Goal: Register for event/course

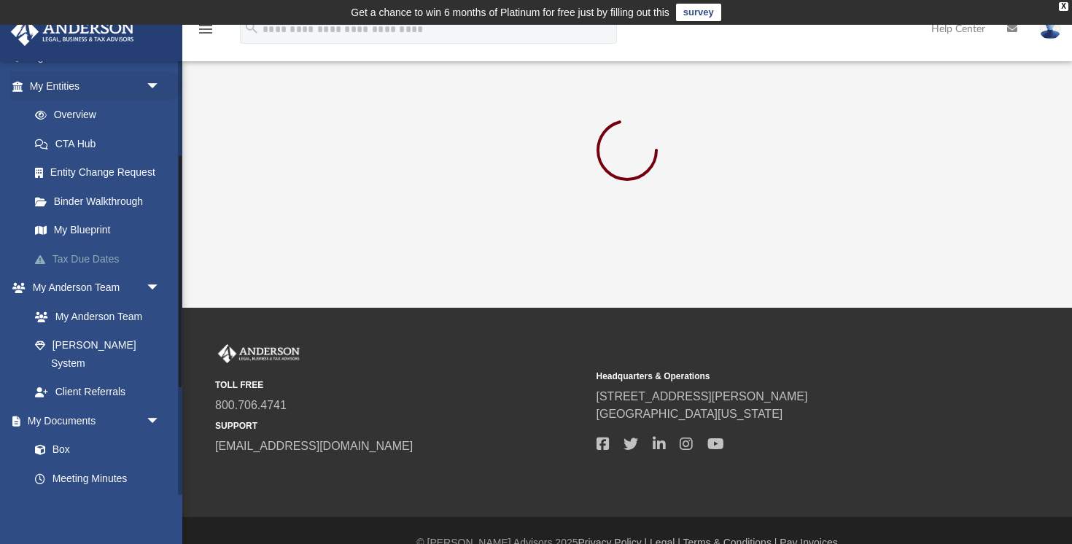
scroll to position [179, 0]
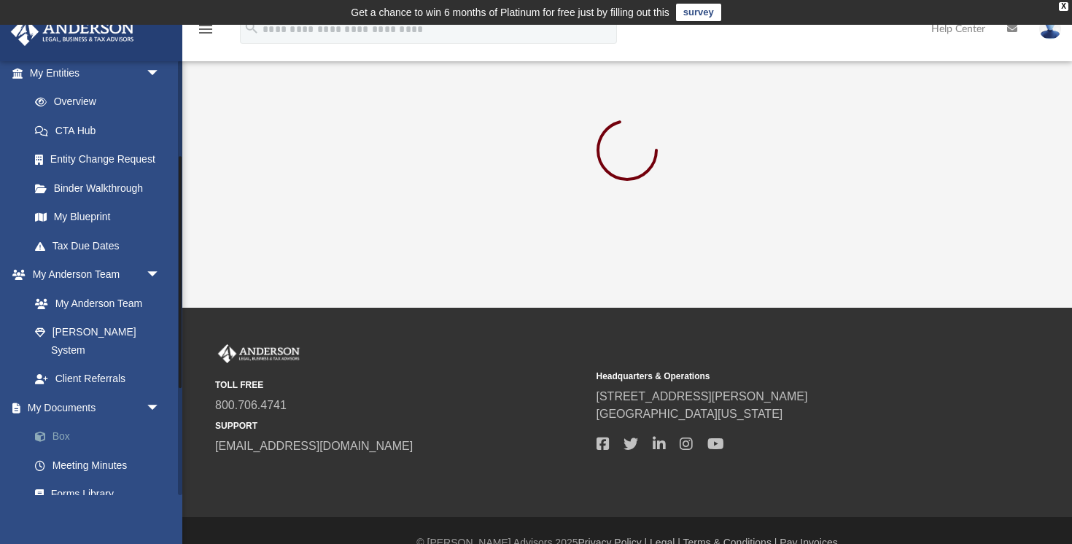
click at [68, 422] on link "Box" at bounding box center [101, 436] width 162 height 29
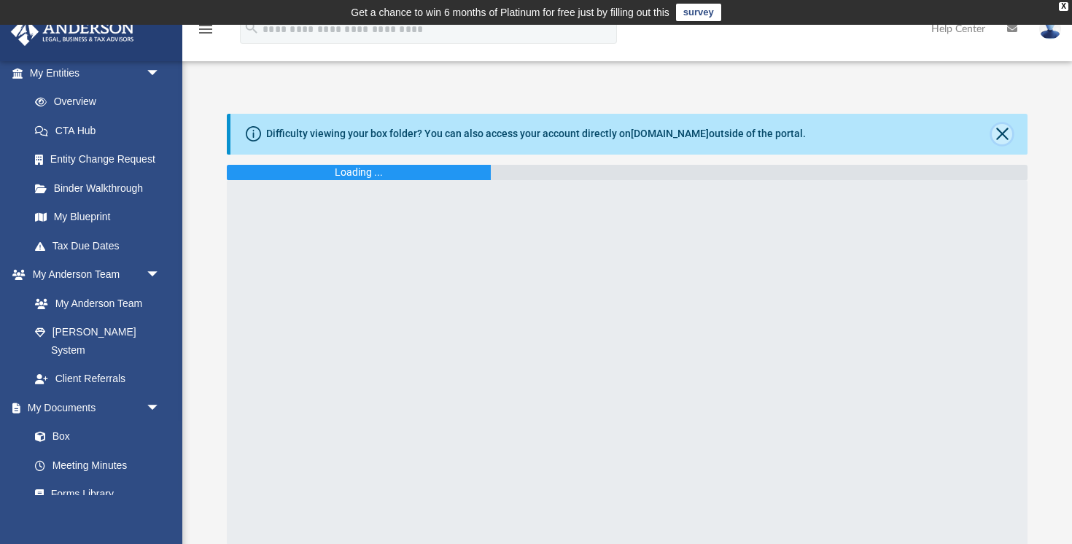
click at [1001, 124] on button "Close" at bounding box center [1002, 134] width 20 height 20
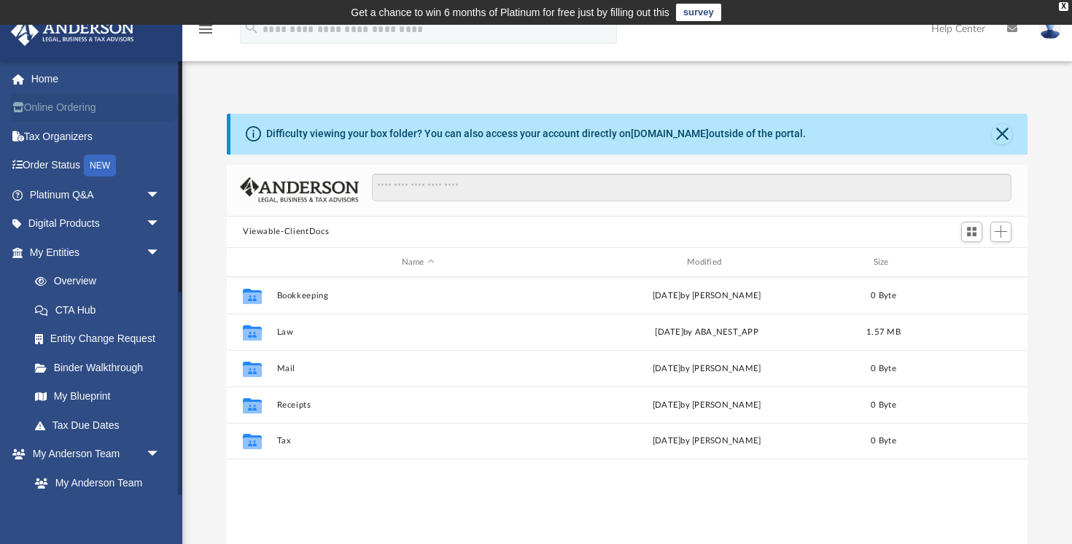
scroll to position [331, 801]
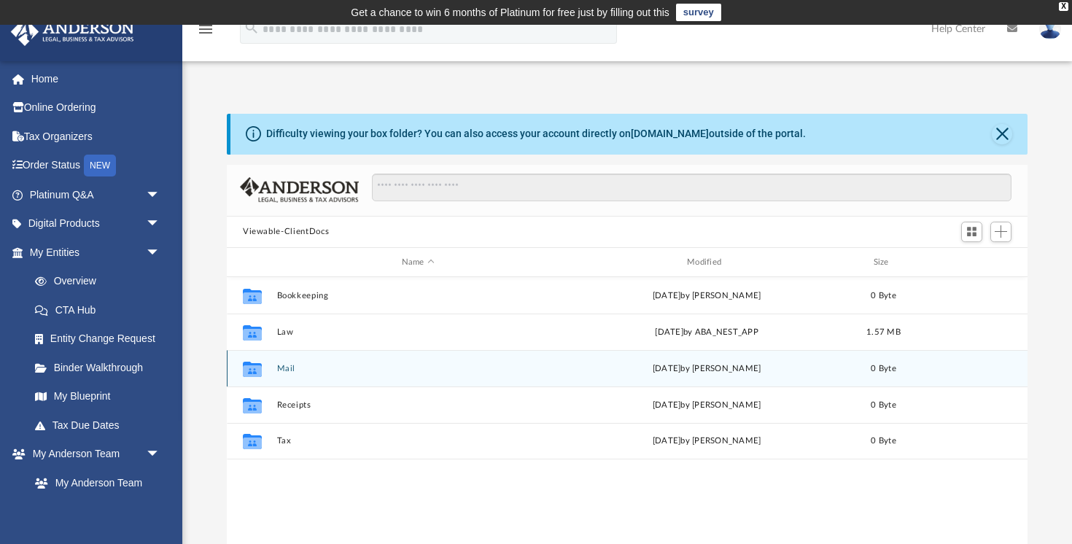
click at [286, 369] on button "Mail" at bounding box center [418, 368] width 282 height 9
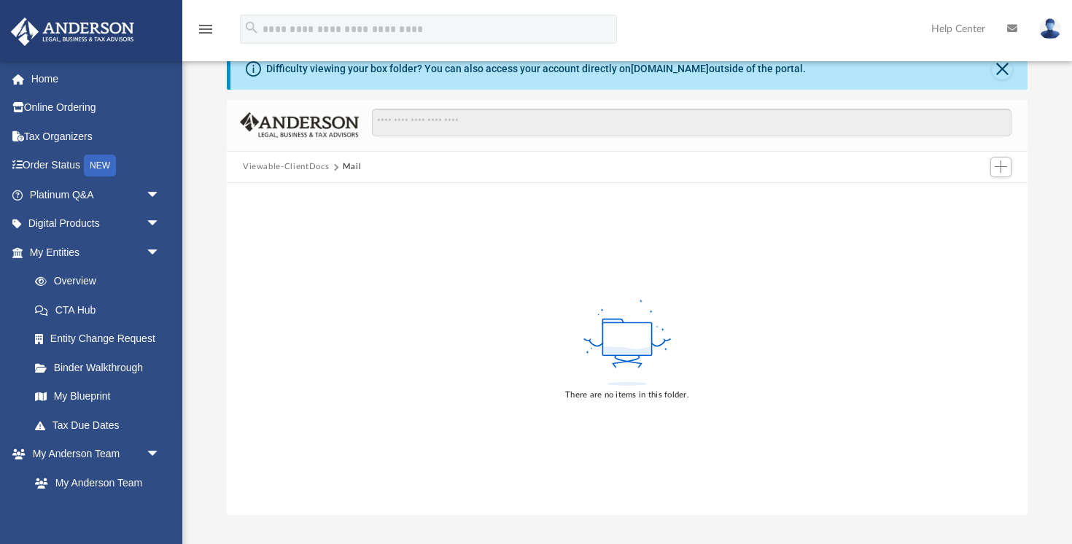
scroll to position [0, 0]
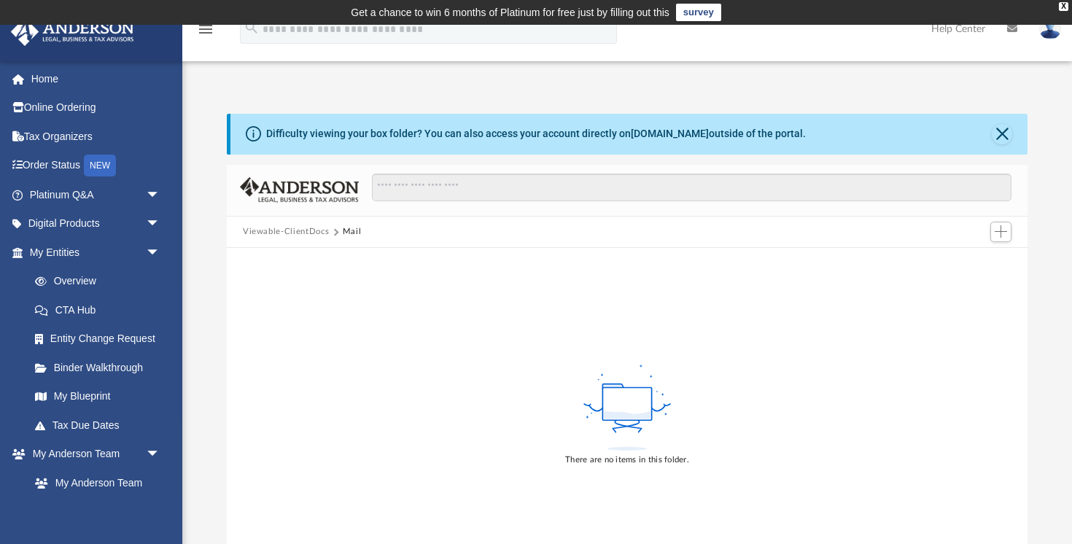
click at [1011, 139] on div "Difficulty viewing your box folder? You can also access your account directly o…" at bounding box center [628, 134] width 797 height 41
click at [1006, 139] on button "Close" at bounding box center [1002, 134] width 20 height 20
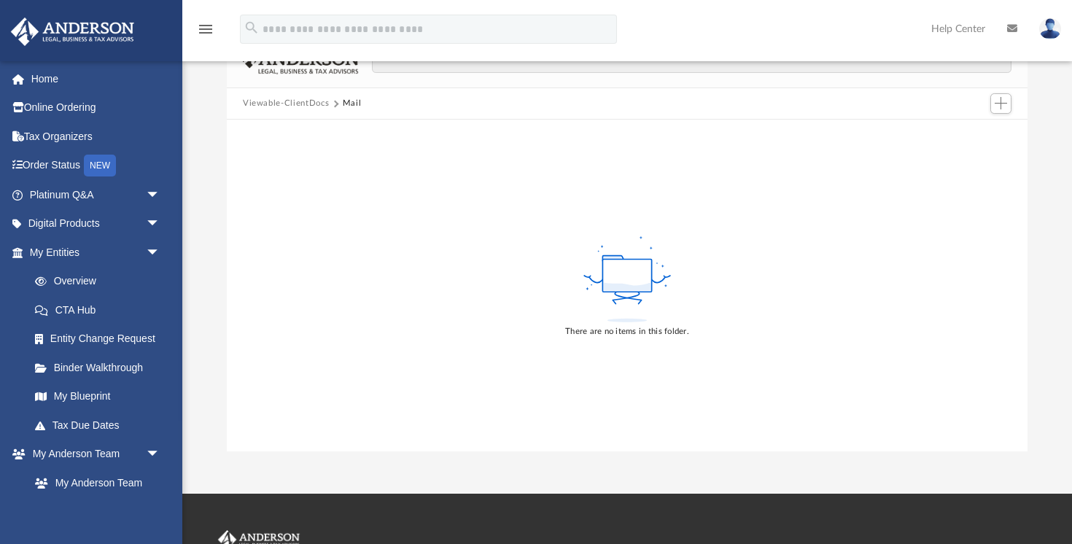
scroll to position [81, 0]
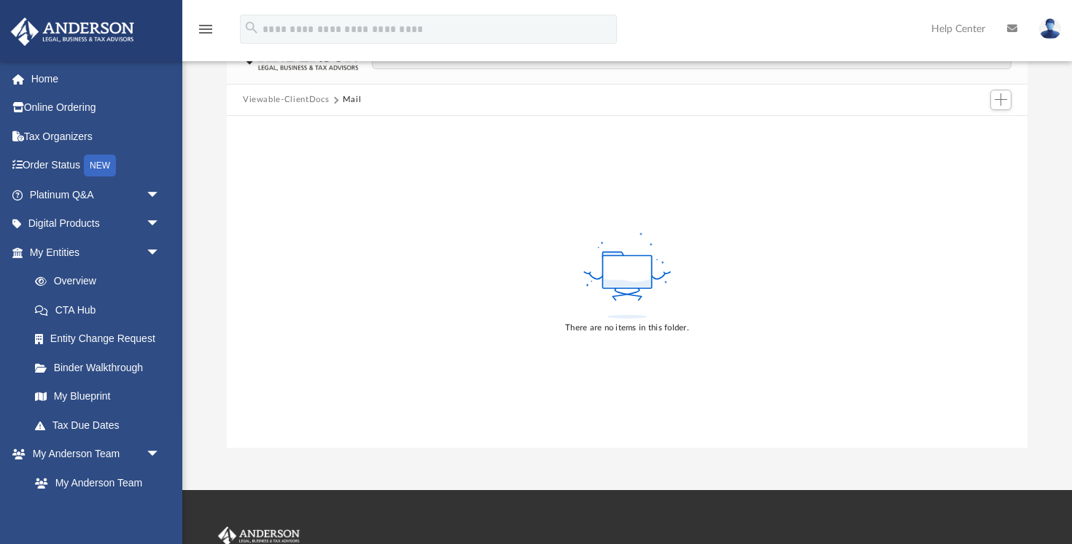
click at [1046, 36] on img at bounding box center [1050, 28] width 22 height 21
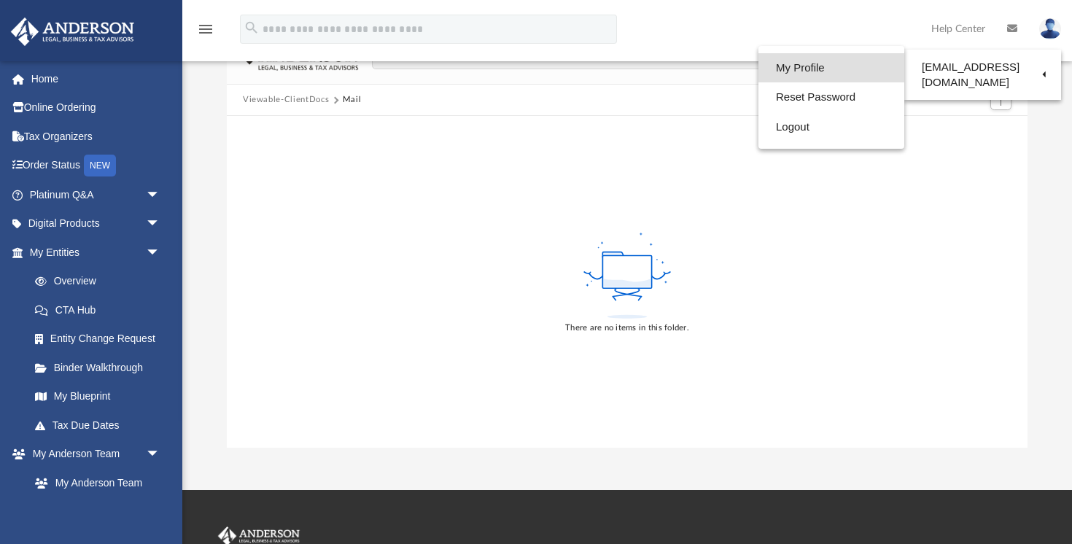
click at [839, 71] on link "My Profile" at bounding box center [831, 68] width 146 height 30
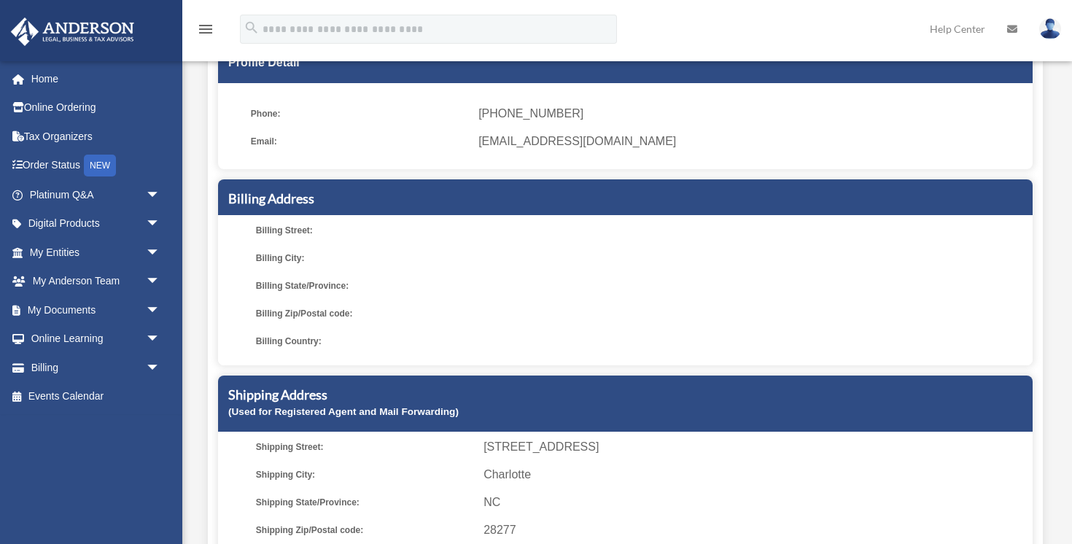
scroll to position [148, 0]
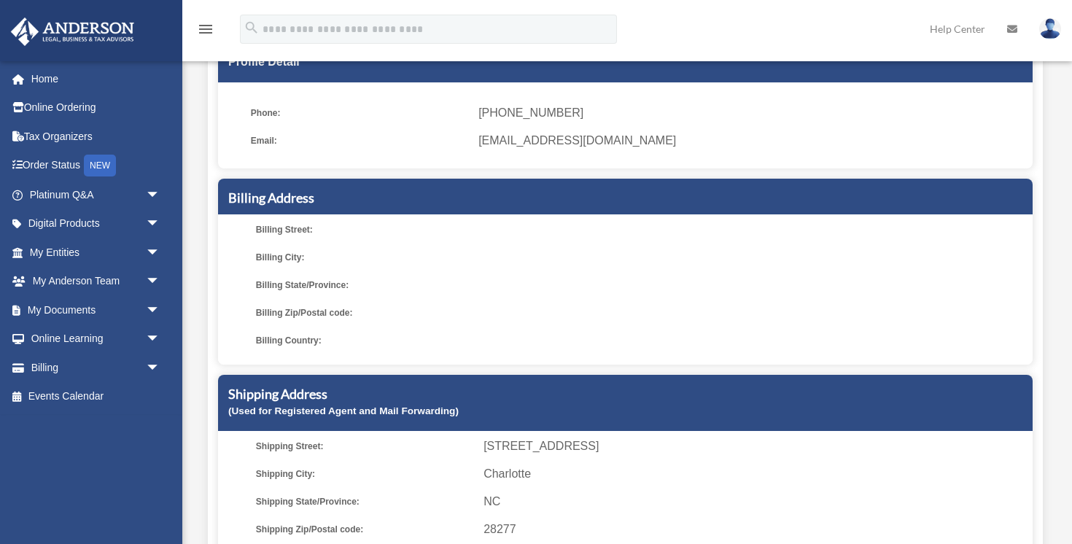
click at [1011, 32] on icon at bounding box center [1012, 29] width 10 height 10
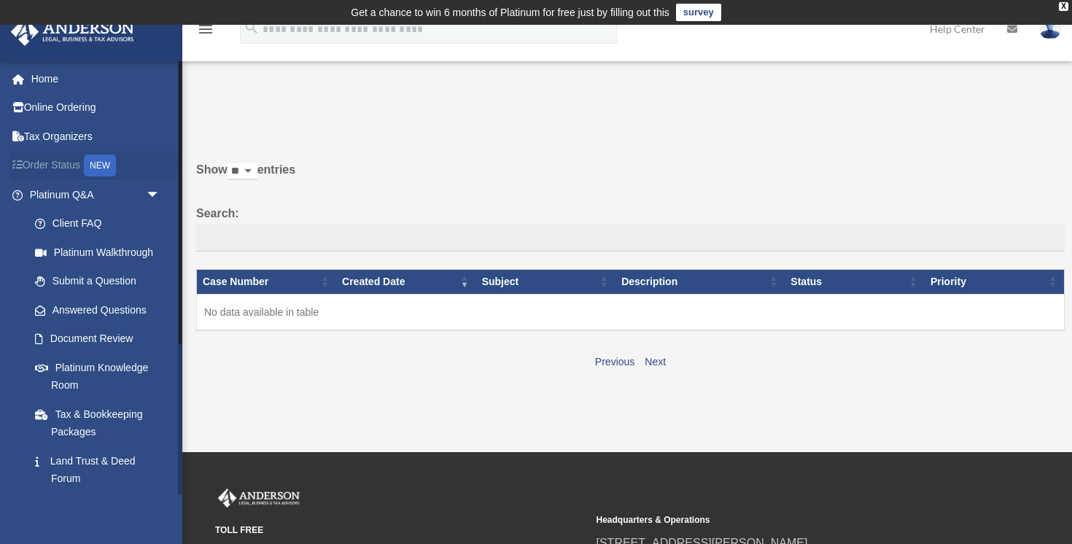
click at [58, 162] on link "Order Status NEW" at bounding box center [96, 166] width 172 height 30
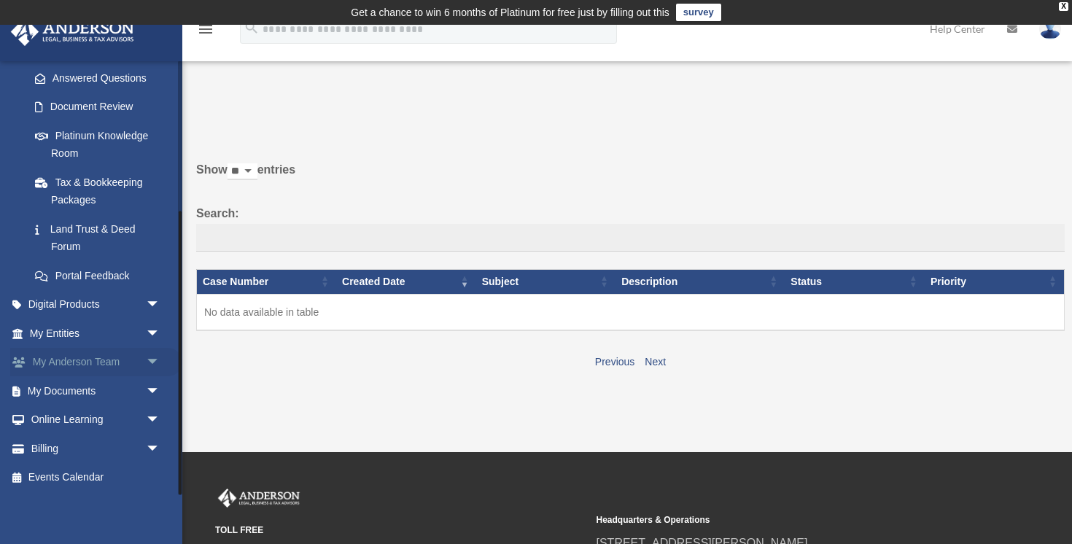
scroll to position [231, 0]
click at [68, 427] on link "Online Learning arrow_drop_down" at bounding box center [96, 420] width 172 height 29
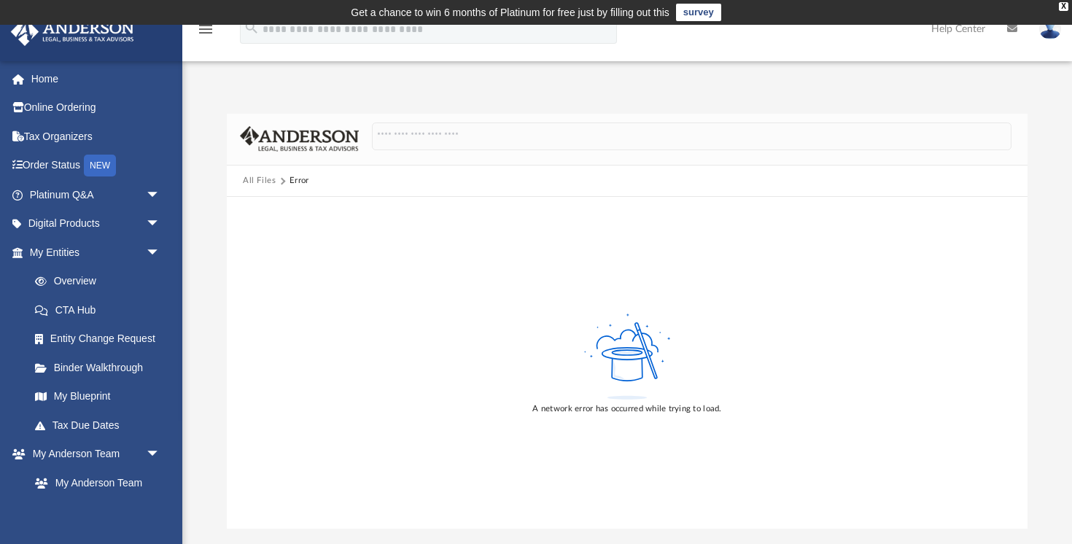
click at [55, 32] on img at bounding box center [73, 32] width 132 height 28
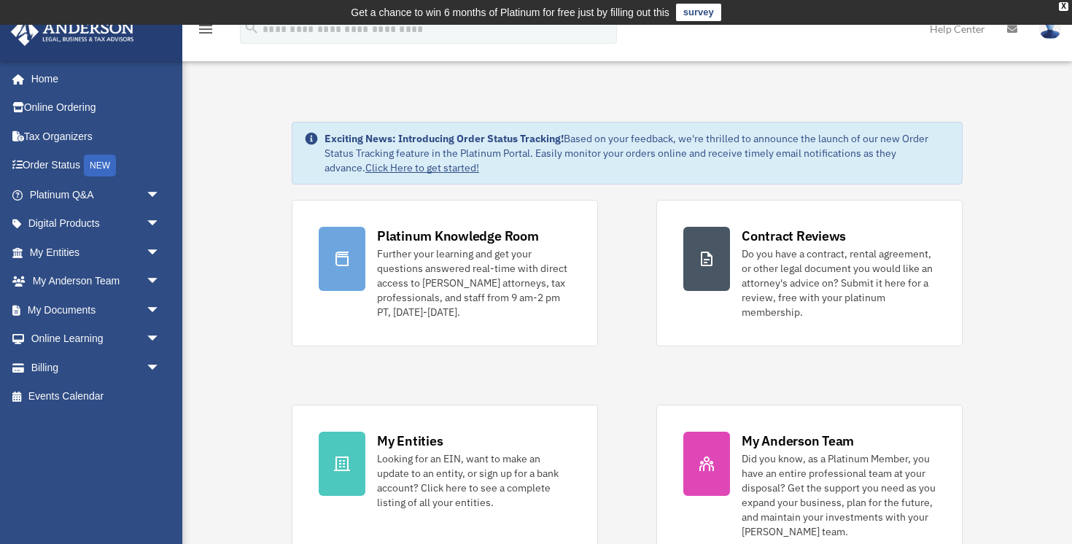
click at [1046, 36] on img at bounding box center [1050, 28] width 22 height 21
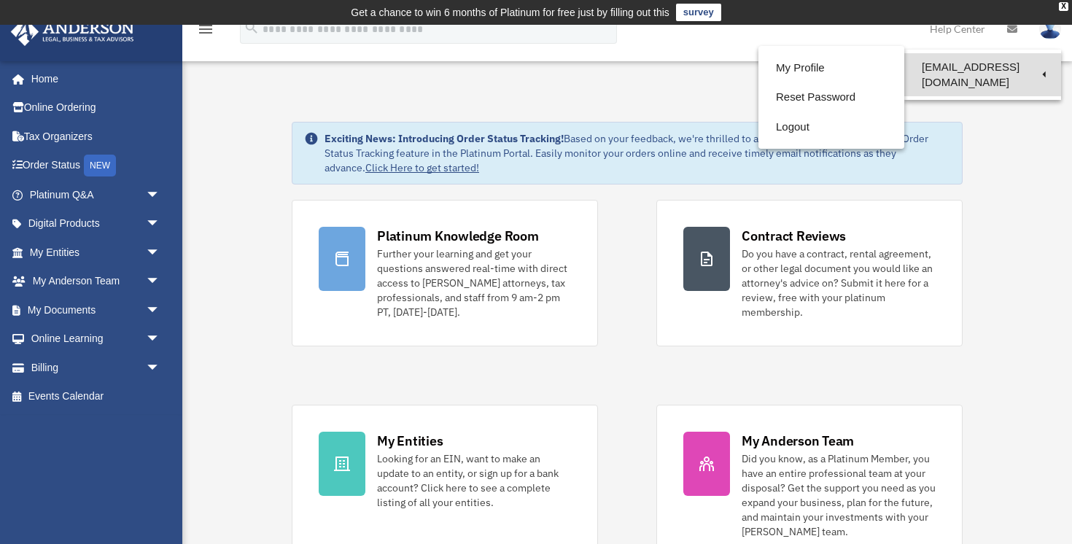
click at [1021, 65] on link "[EMAIL_ADDRESS][DOMAIN_NAME]" at bounding box center [982, 74] width 157 height 43
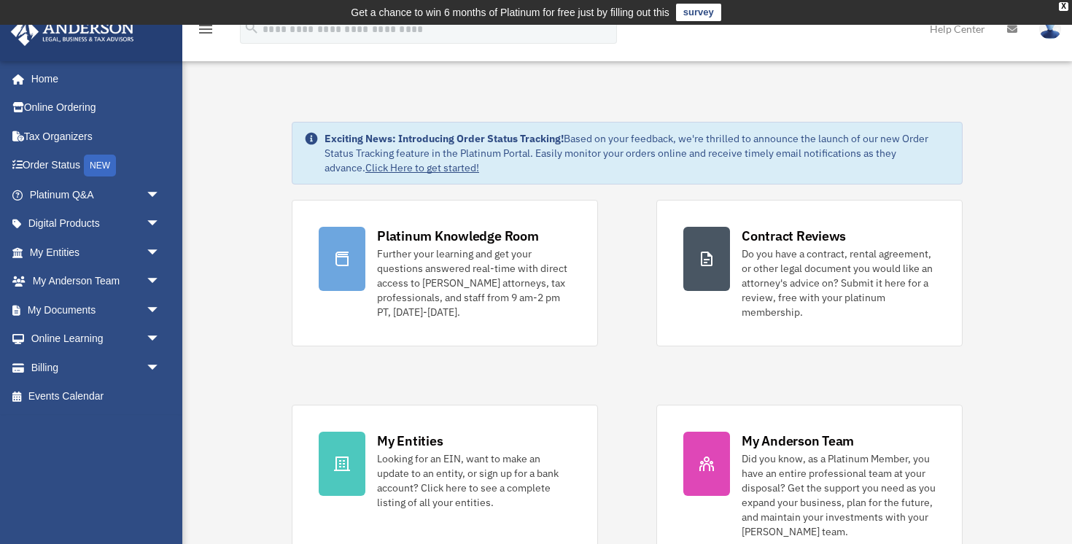
click at [1047, 36] on img at bounding box center [1050, 28] width 22 height 21
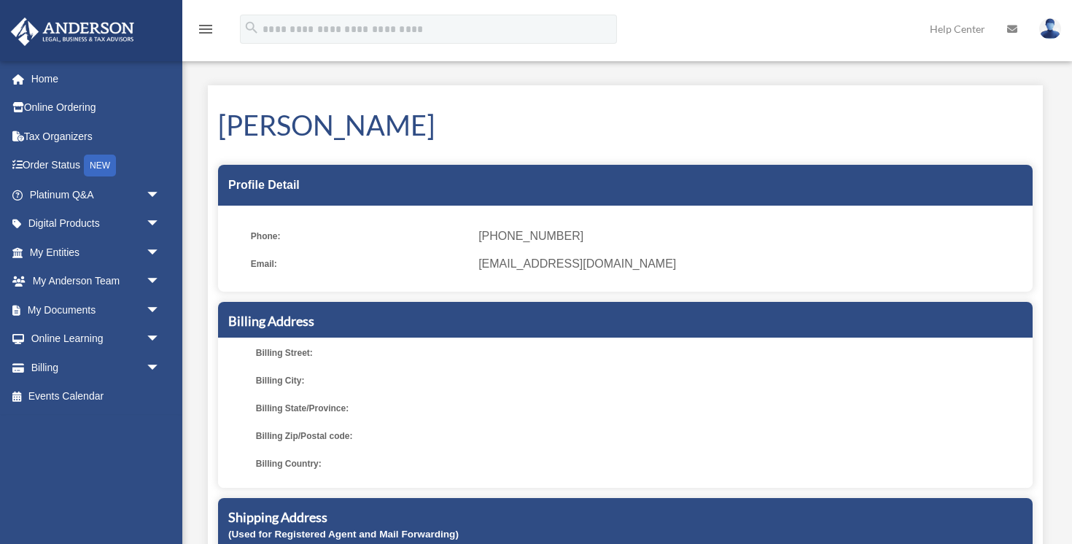
click at [796, 130] on h1 "Michael Sandridge" at bounding box center [625, 125] width 815 height 39
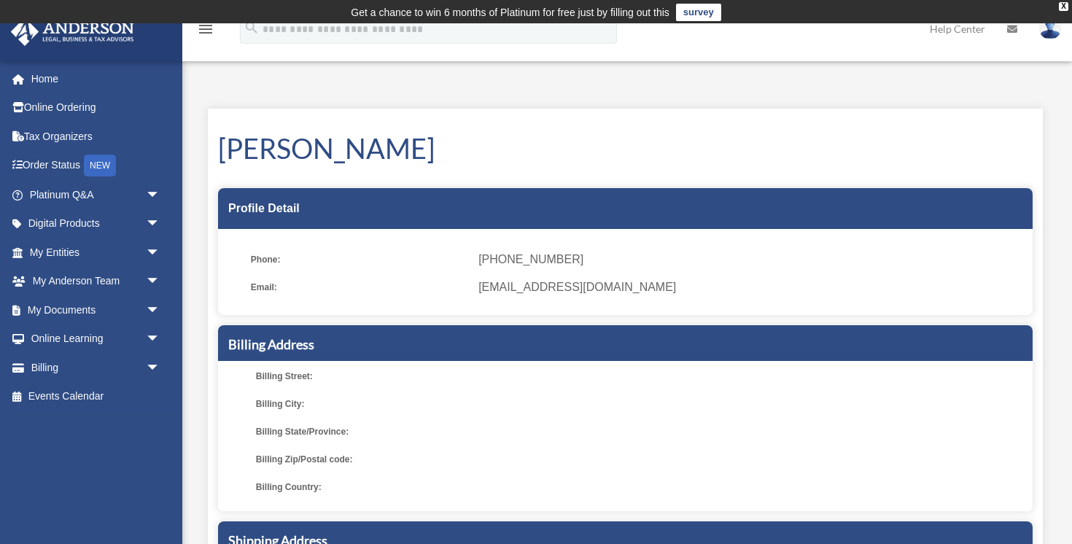
click at [1049, 37] on img at bounding box center [1050, 28] width 22 height 21
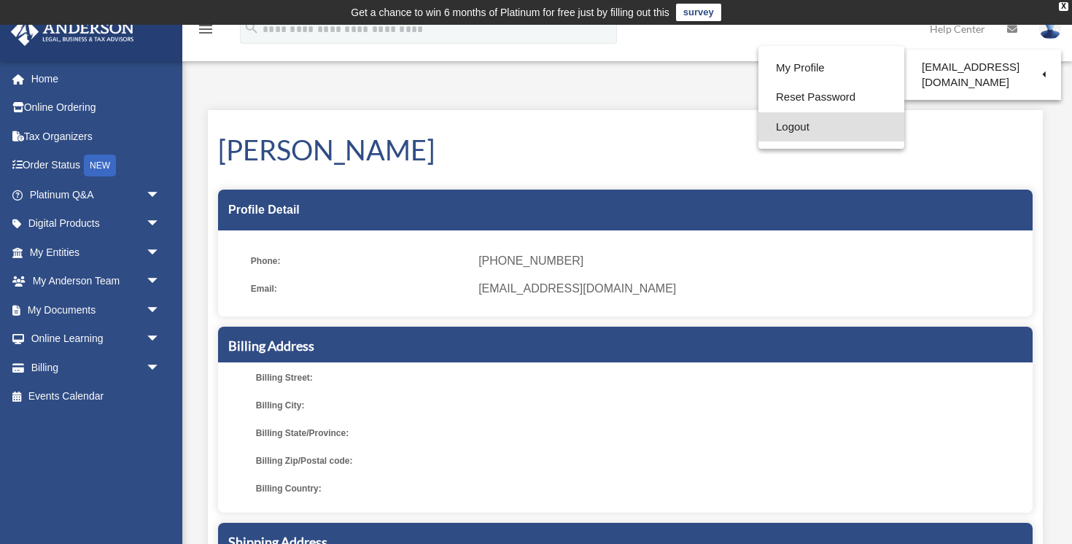
click at [817, 128] on link "Logout" at bounding box center [831, 127] width 146 height 30
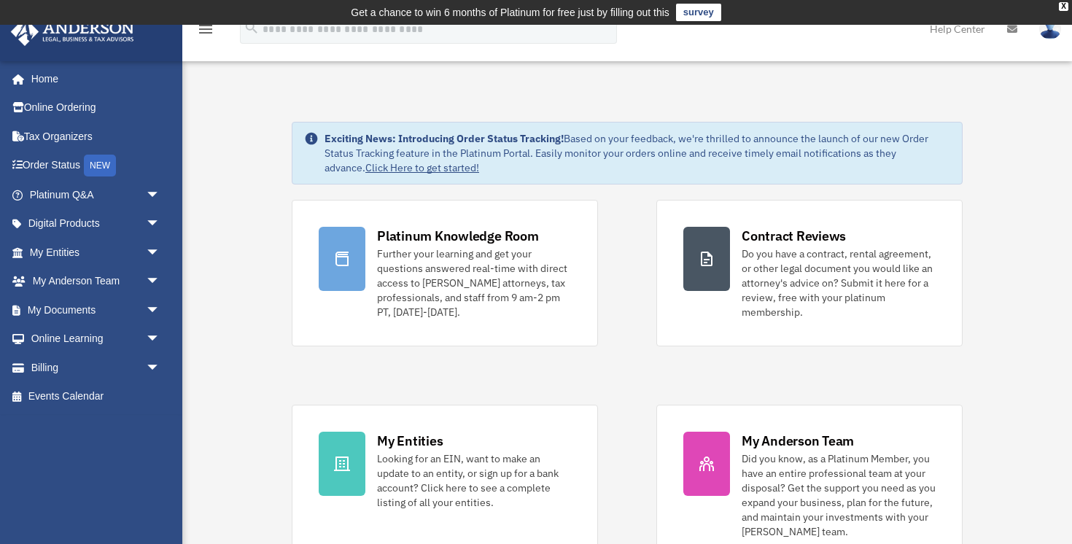
click at [1047, 36] on img at bounding box center [1050, 28] width 22 height 21
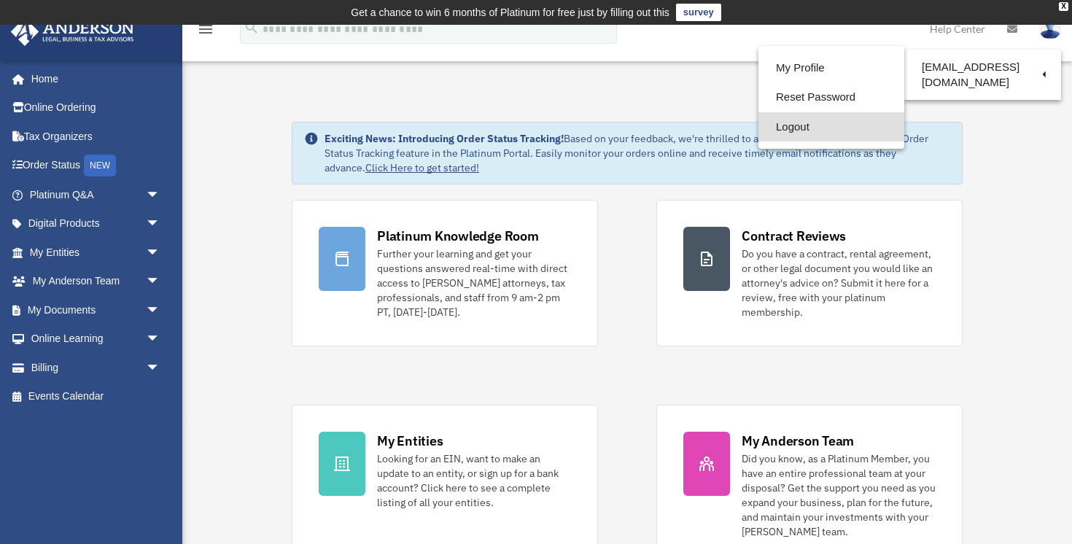
click at [818, 128] on link "Logout" at bounding box center [831, 127] width 146 height 30
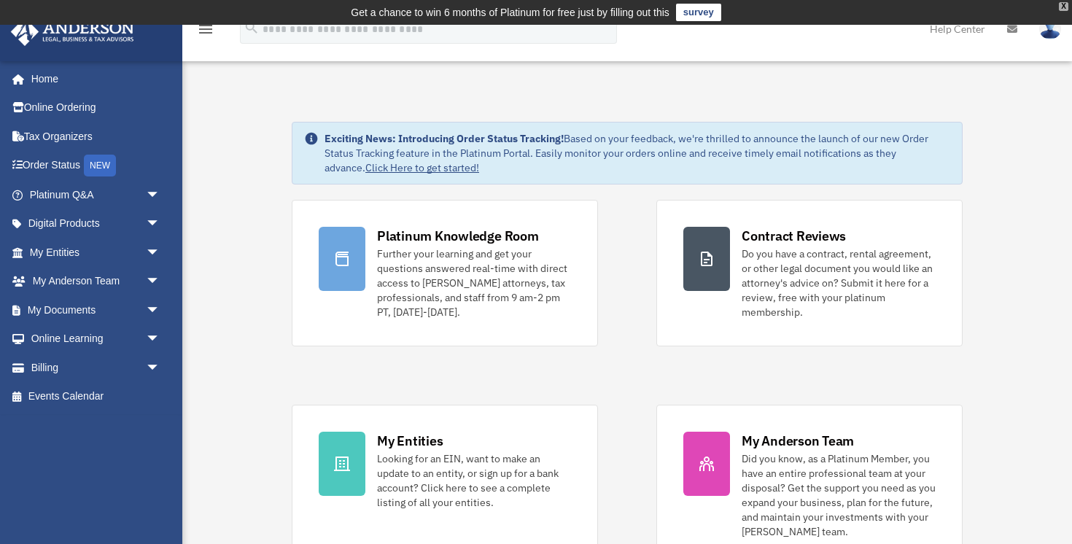
click at [1062, 10] on div "X" at bounding box center [1063, 6] width 9 height 9
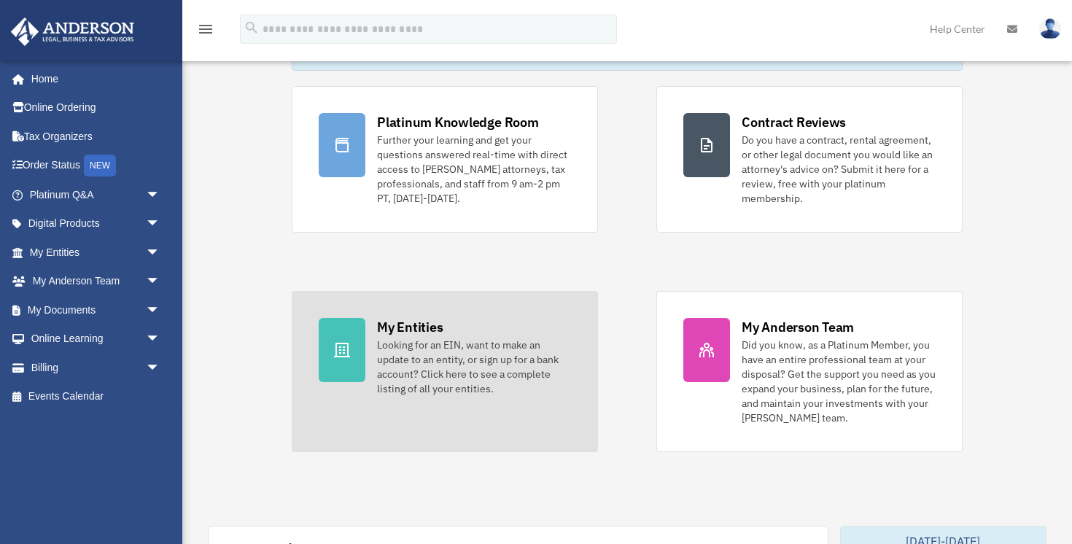
scroll to position [90, 0]
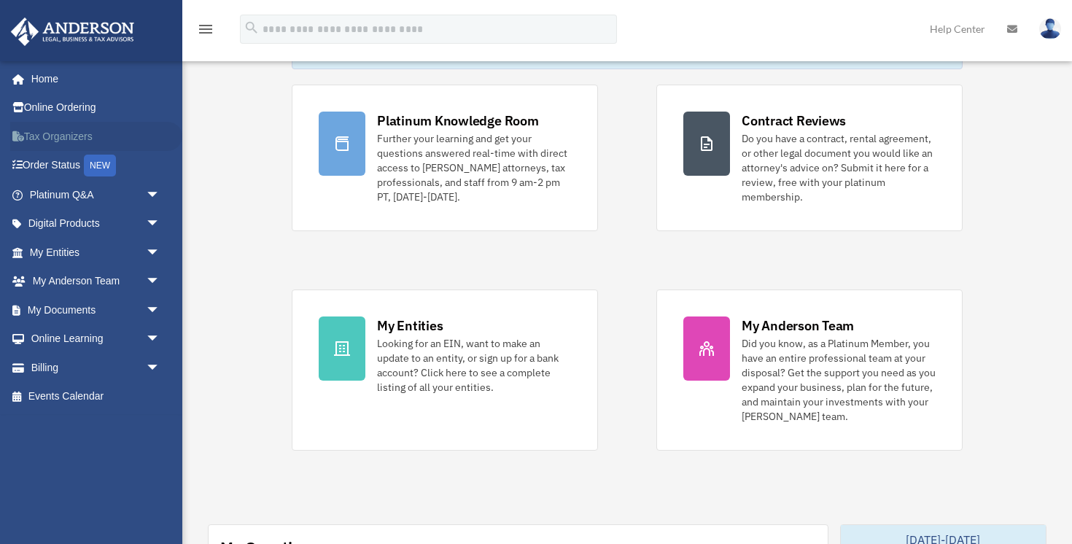
click at [73, 141] on link "Tax Organizers" at bounding box center [96, 136] width 172 height 29
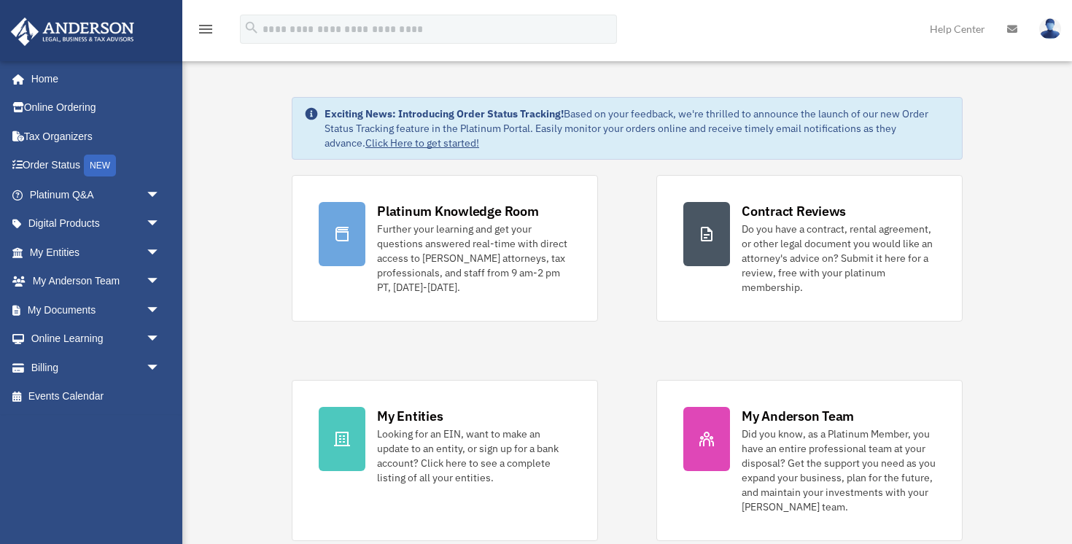
scroll to position [90, 0]
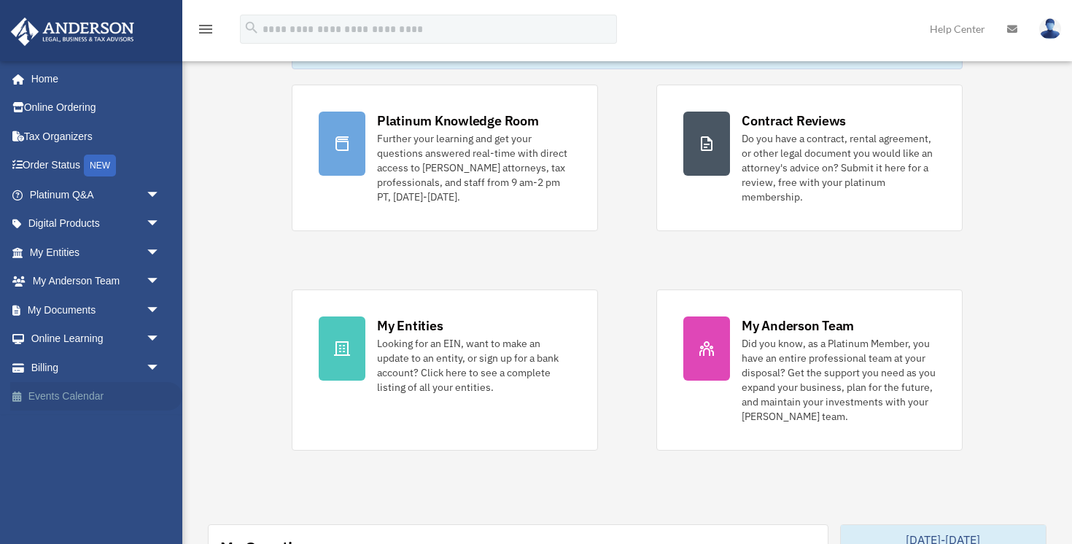
click at [67, 397] on link "Events Calendar" at bounding box center [96, 396] width 172 height 29
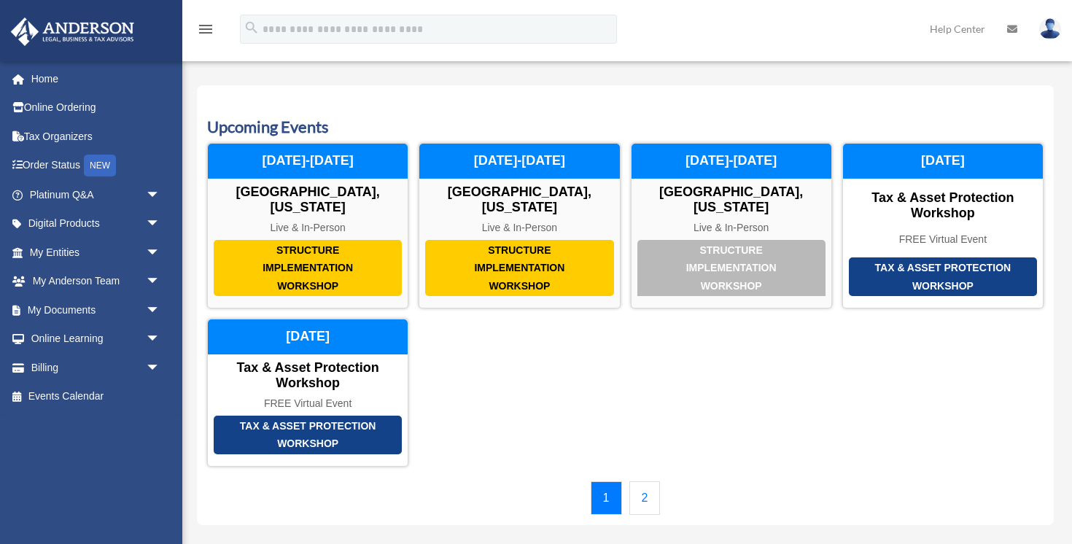
click at [644, 481] on link "2" at bounding box center [644, 498] width 31 height 34
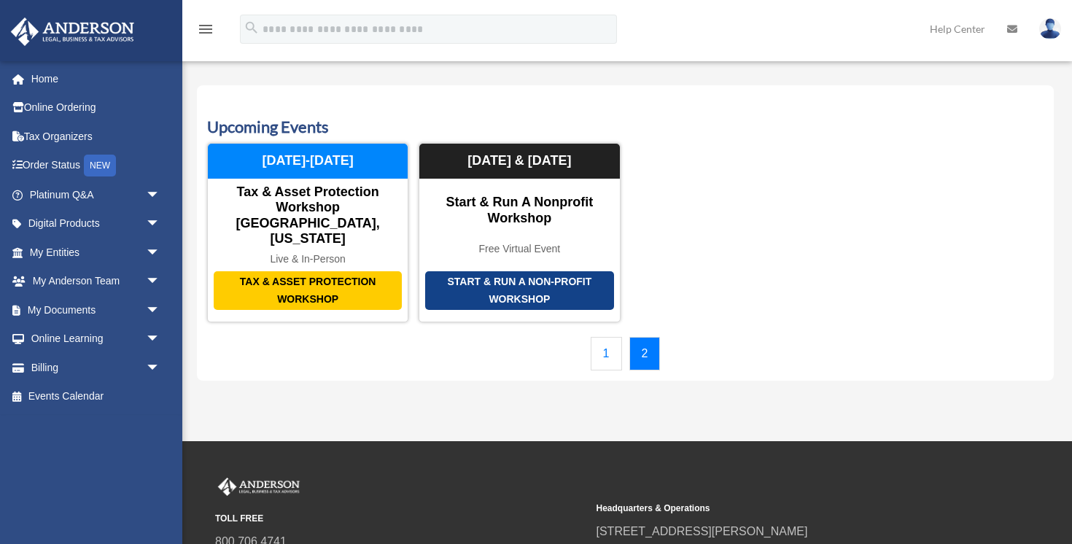
click at [612, 338] on link "1" at bounding box center [606, 354] width 31 height 34
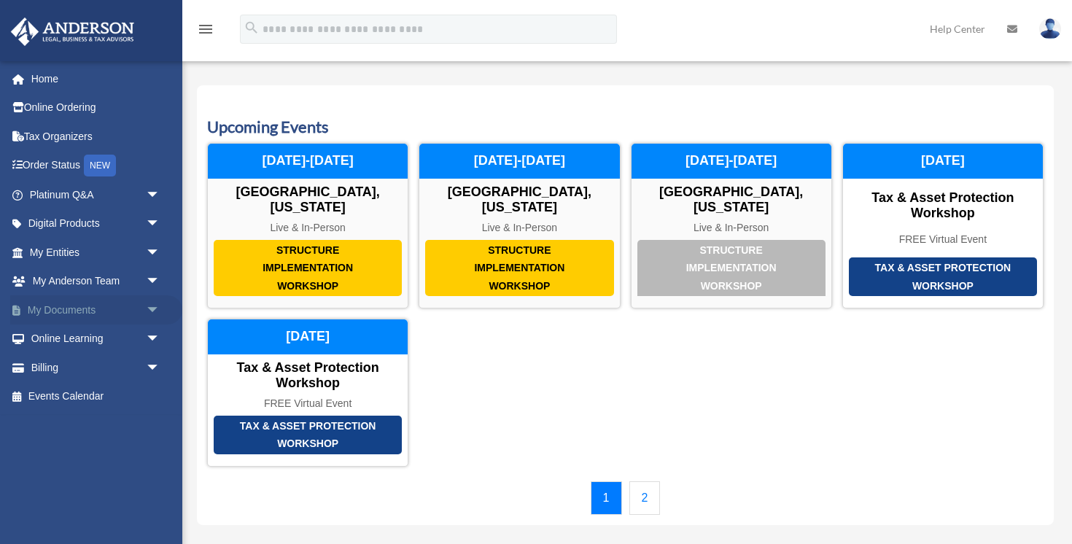
click at [83, 308] on link "My Documents arrow_drop_down" at bounding box center [96, 309] width 172 height 29
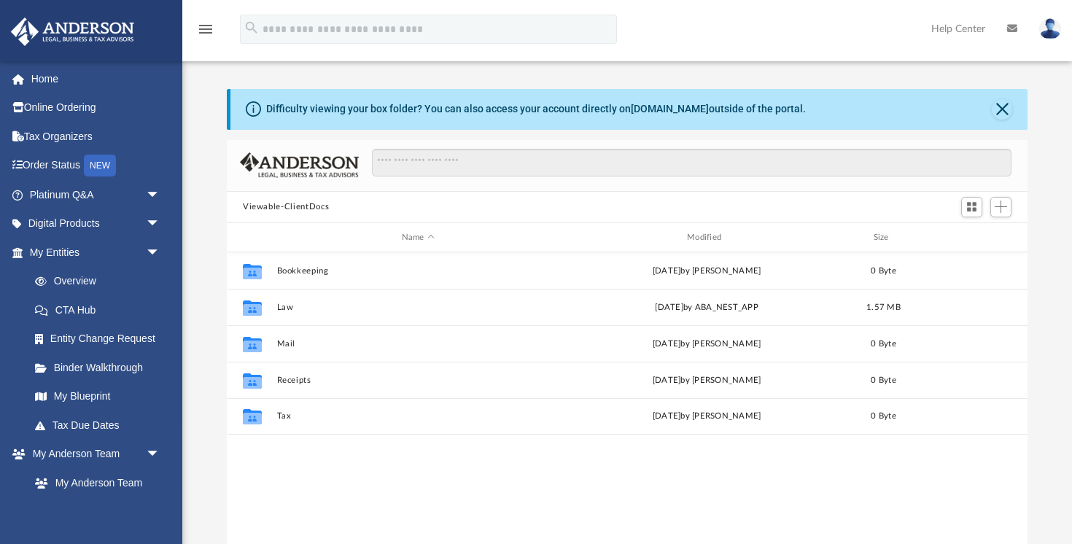
scroll to position [331, 801]
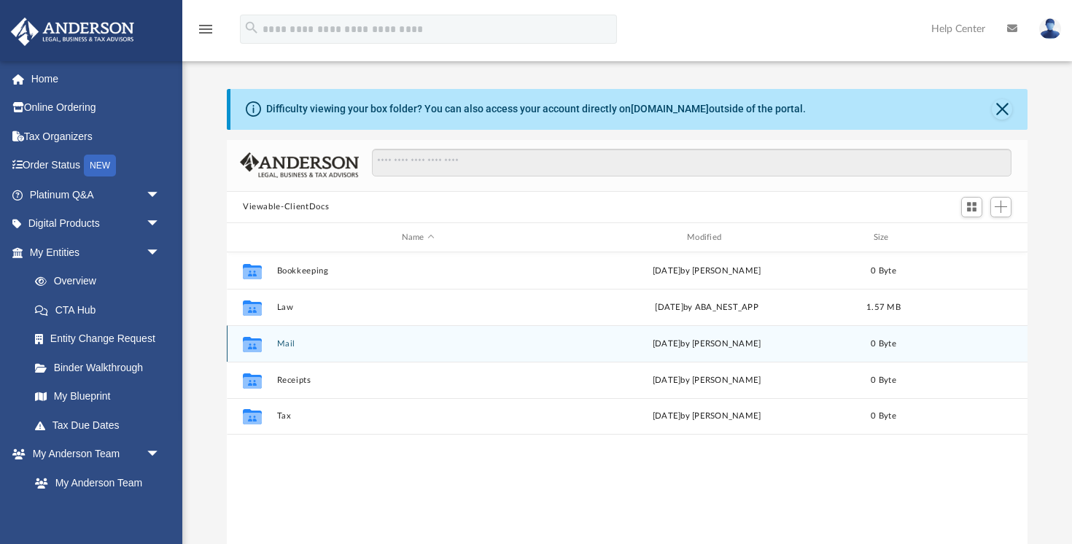
click at [281, 343] on button "Mail" at bounding box center [418, 343] width 282 height 9
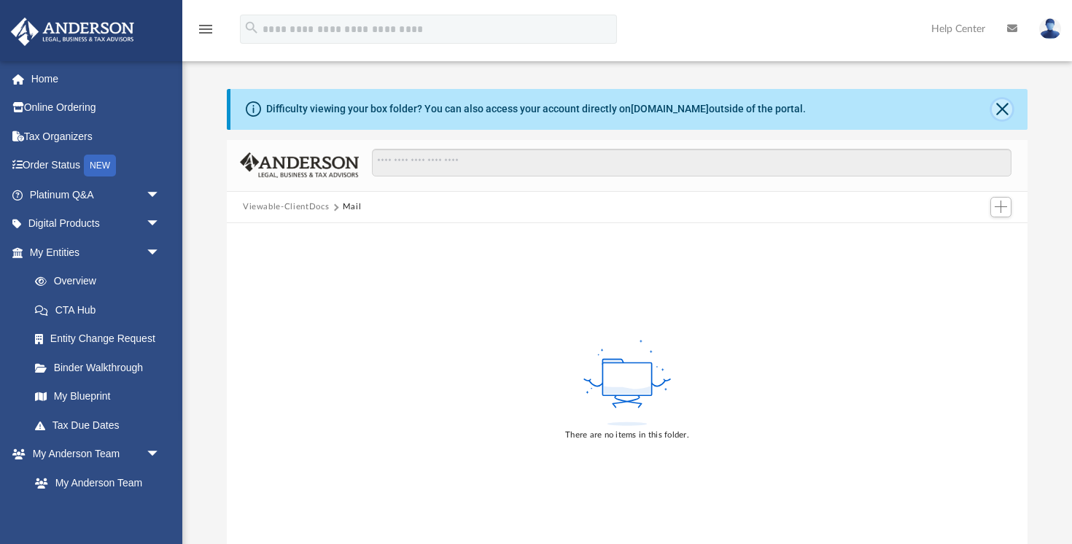
click at [1005, 106] on button "Close" at bounding box center [1002, 109] width 20 height 20
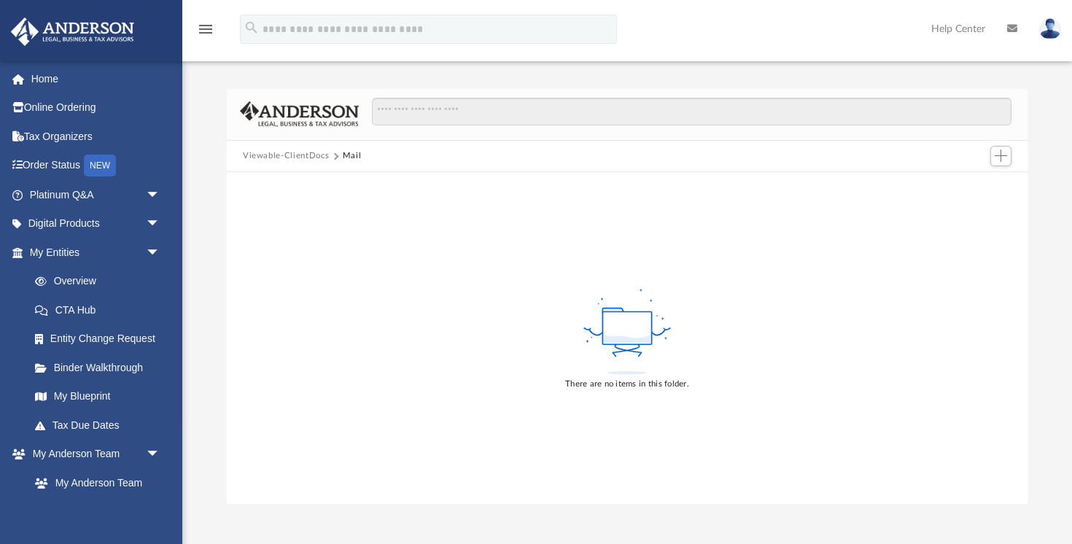
click at [355, 150] on button "Mail" at bounding box center [352, 155] width 19 height 13
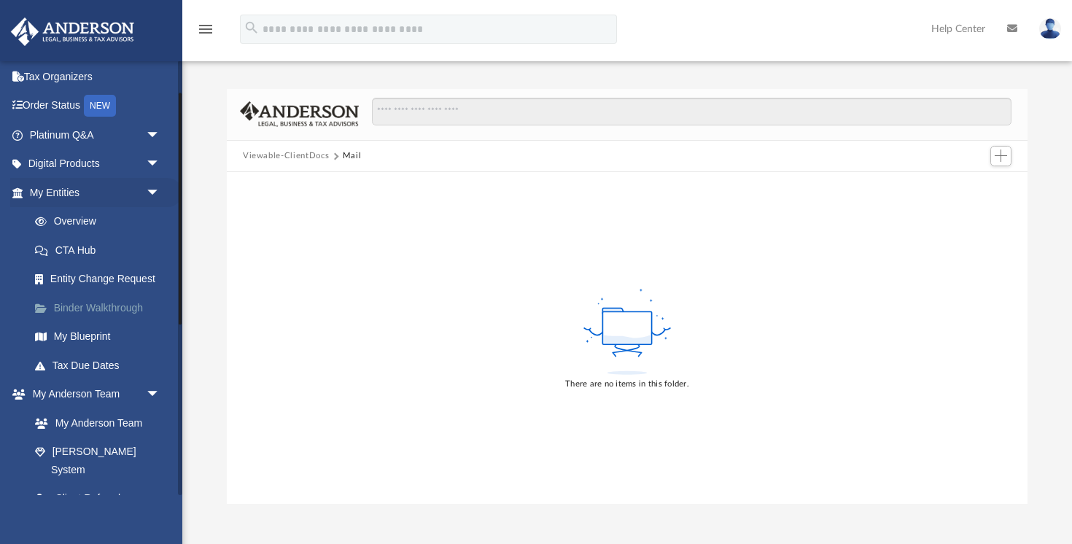
scroll to position [61, 0]
click at [149, 190] on span "arrow_drop_down" at bounding box center [160, 192] width 29 height 30
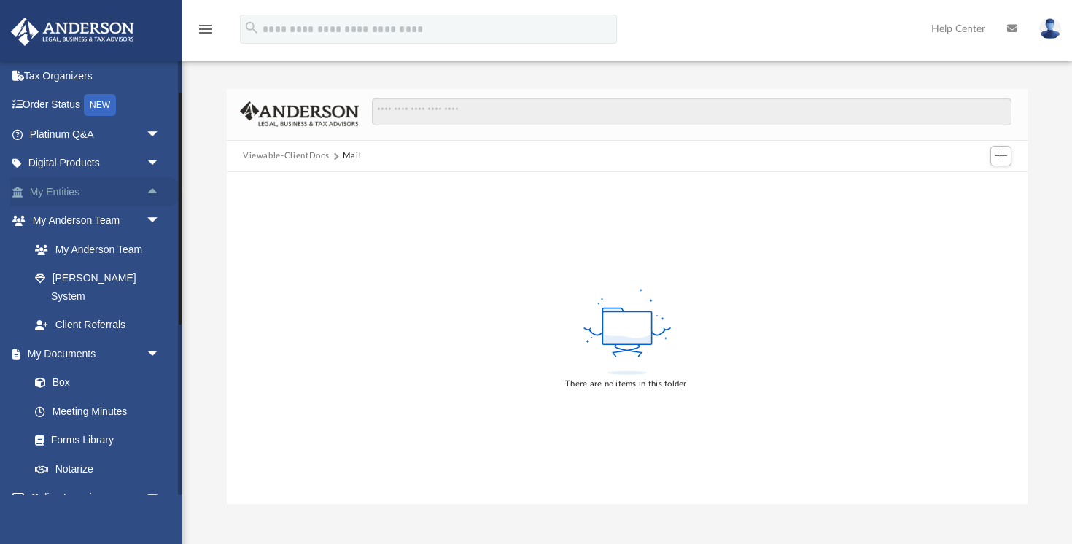
click at [149, 190] on span "arrow_drop_up" at bounding box center [160, 192] width 29 height 30
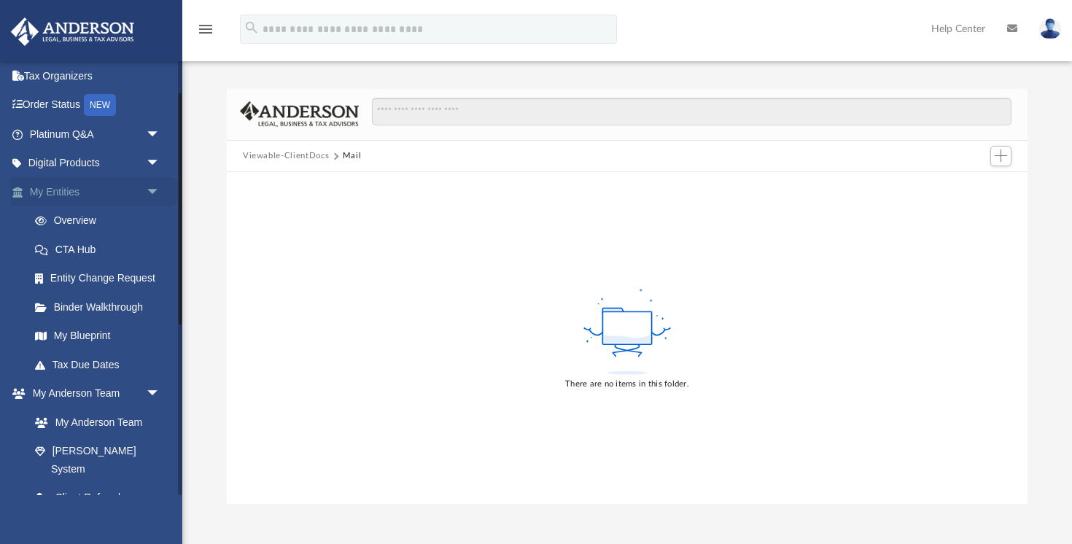
click at [149, 190] on span "arrow_drop_down" at bounding box center [160, 192] width 29 height 30
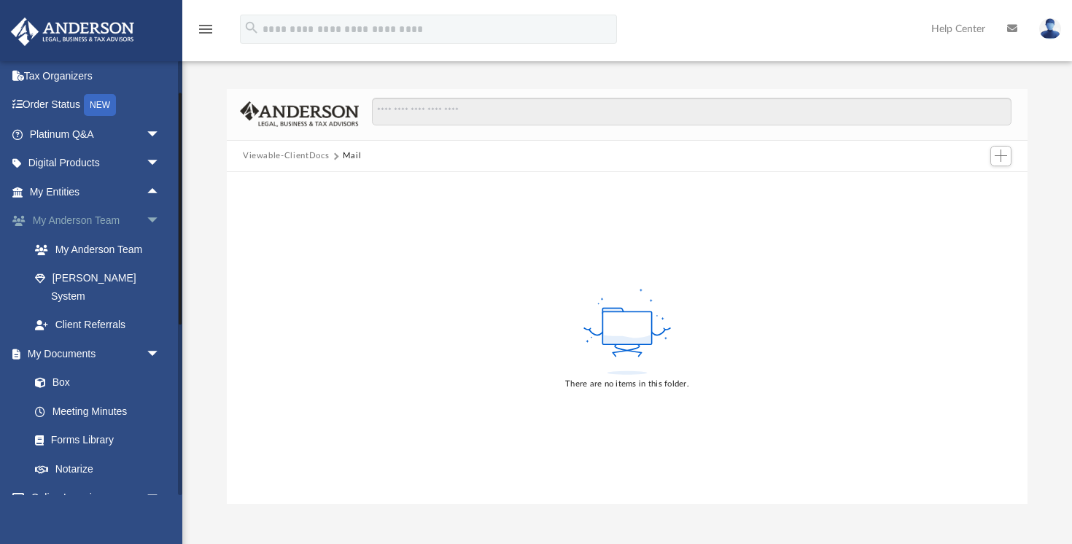
click at [152, 217] on span "arrow_drop_down" at bounding box center [160, 221] width 29 height 30
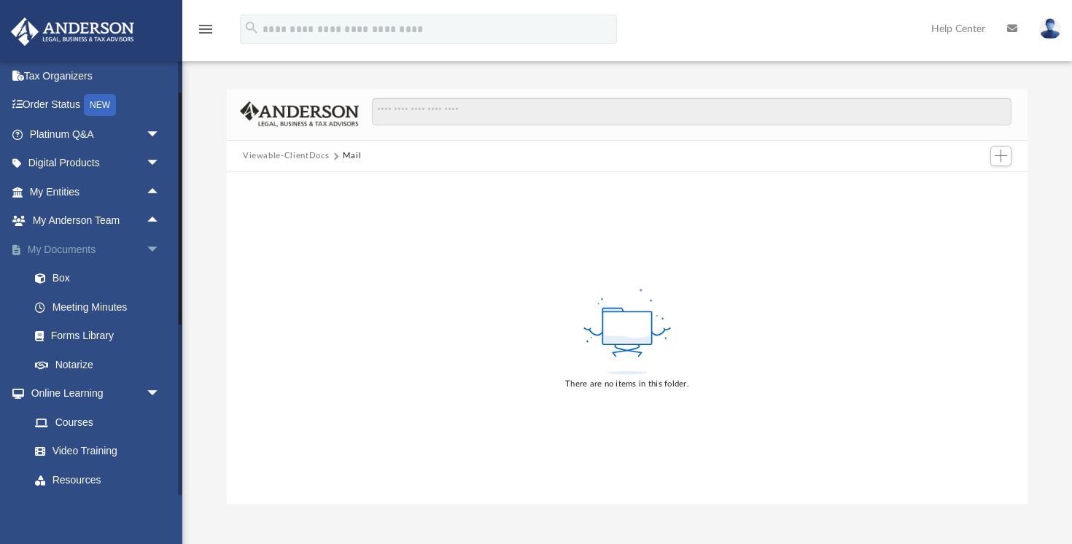
click at [152, 244] on span "arrow_drop_down" at bounding box center [160, 250] width 29 height 30
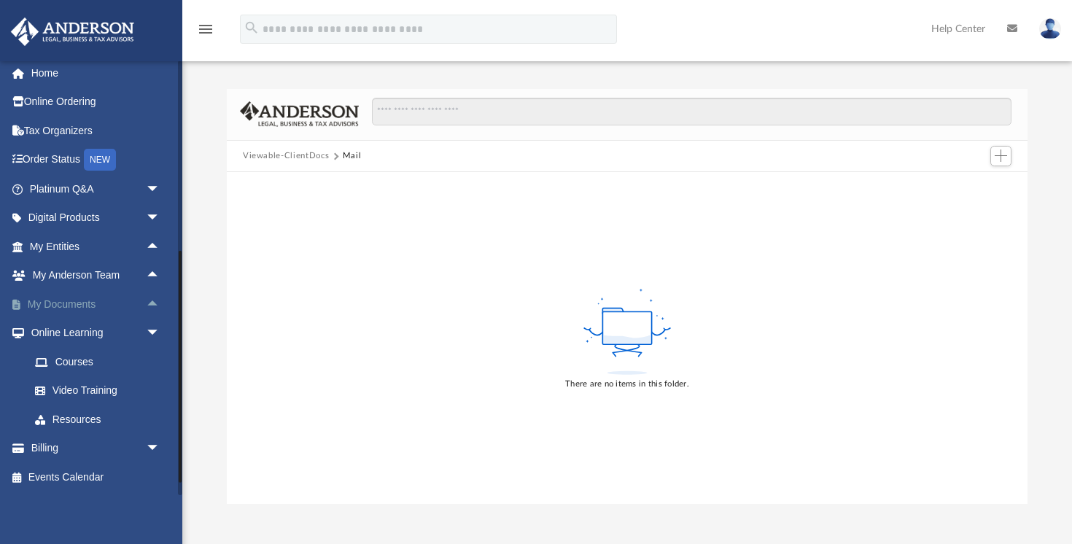
scroll to position [5, 0]
click at [149, 332] on span "arrow_drop_down" at bounding box center [160, 334] width 29 height 30
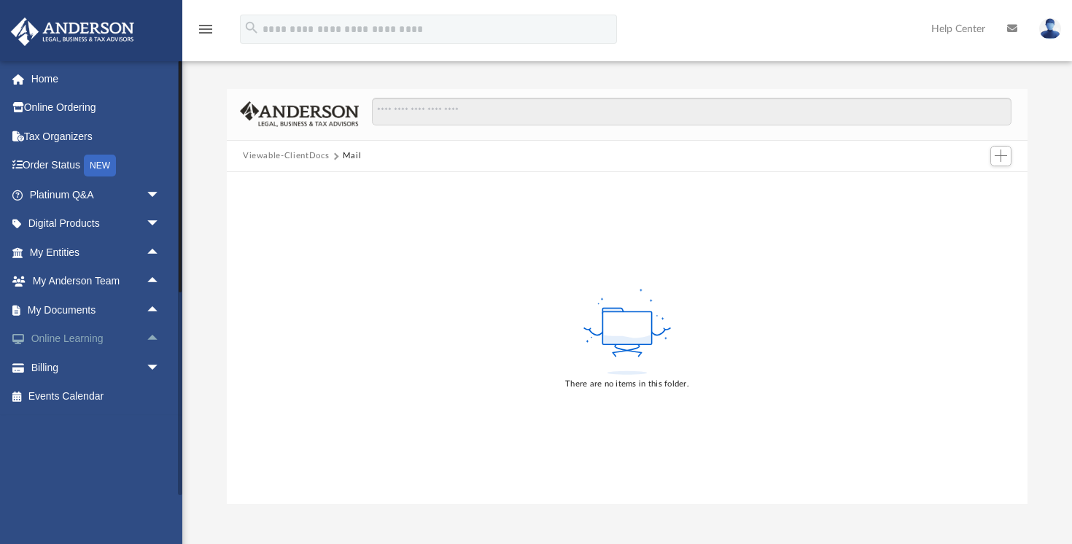
scroll to position [0, 0]
click at [209, 136] on div "Difficulty viewing your box folder? You can also access your account directly o…" at bounding box center [627, 296] width 890 height 415
click at [50, 87] on link "Home" at bounding box center [96, 78] width 172 height 29
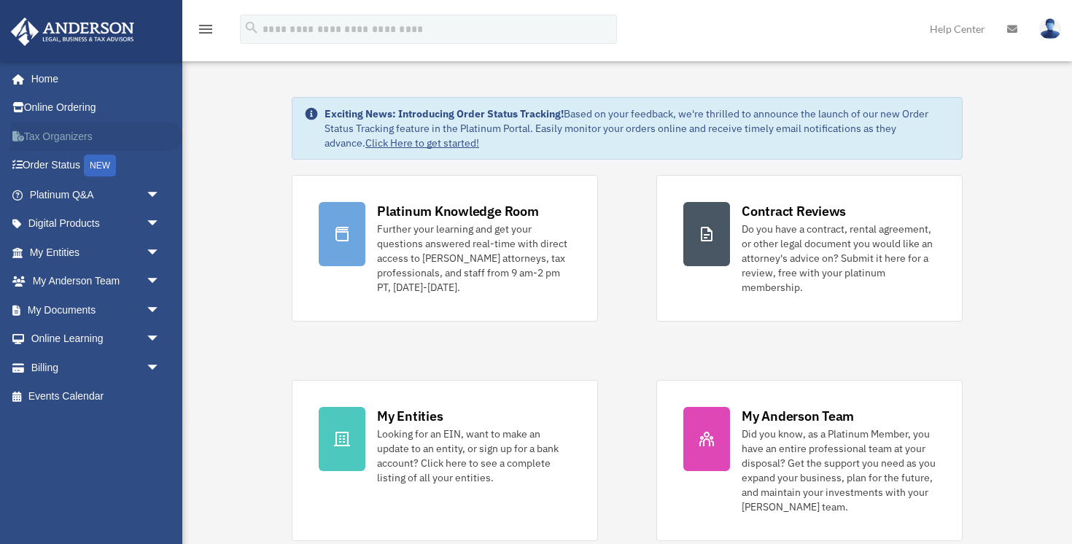
click at [62, 141] on link "Tax Organizers" at bounding box center [96, 136] width 172 height 29
click at [66, 279] on link "My Anderson Team arrow_drop_down" at bounding box center [96, 281] width 172 height 29
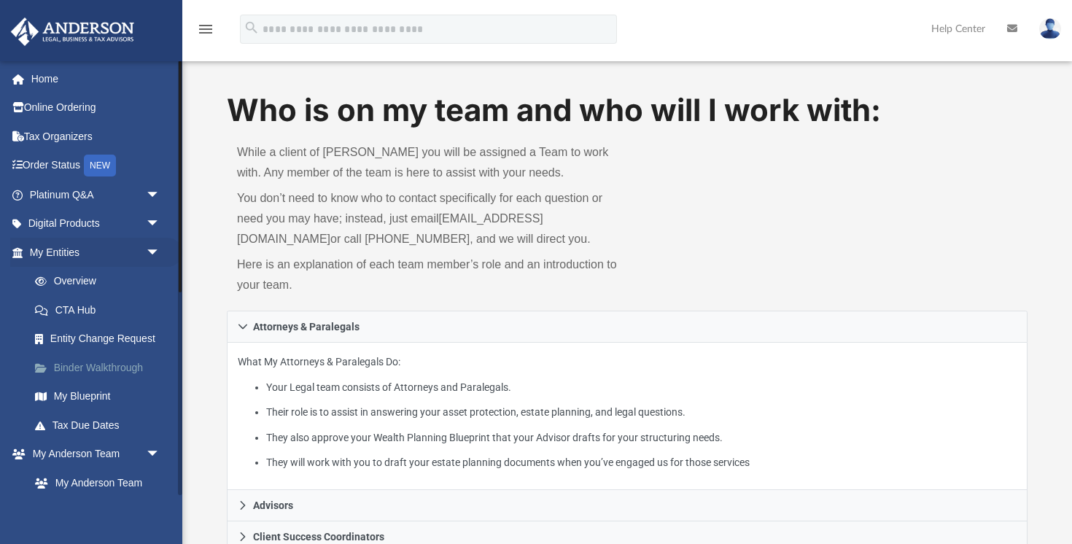
click at [80, 374] on link "Binder Walkthrough" at bounding box center [101, 367] width 162 height 29
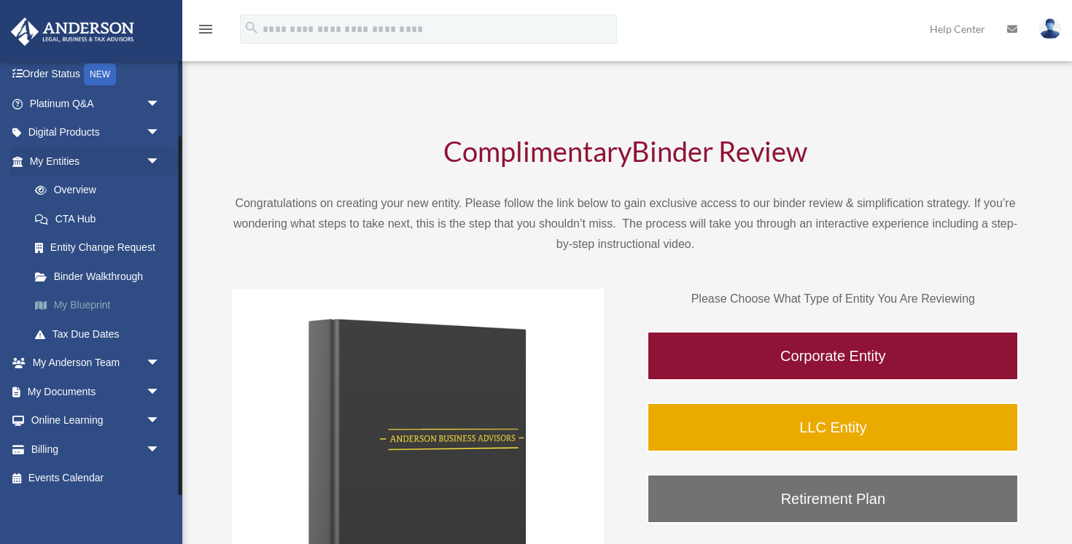
scroll to position [92, 0]
click at [64, 425] on link "Online Learning arrow_drop_down" at bounding box center [96, 419] width 172 height 29
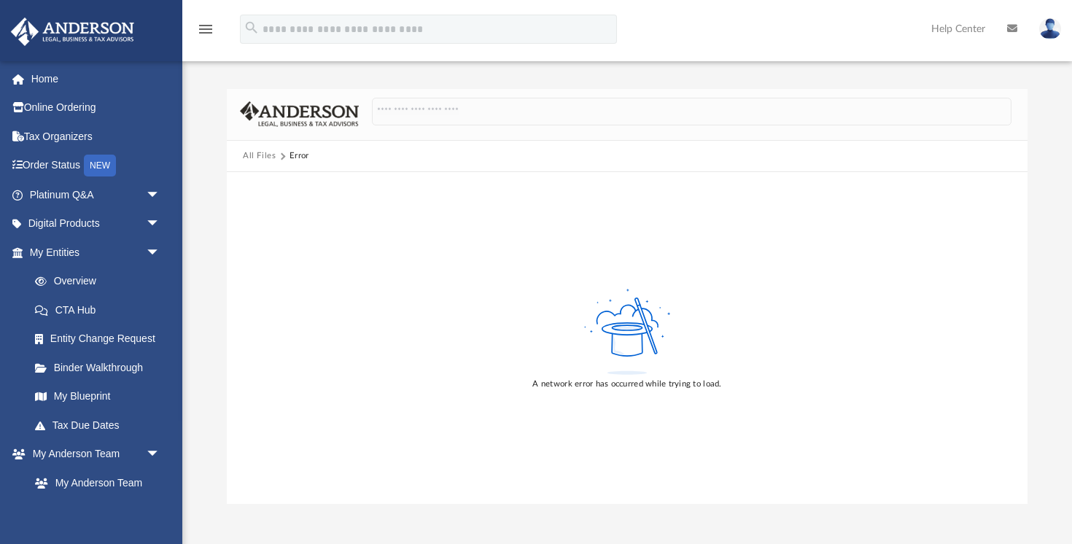
click at [263, 153] on button "All Files" at bounding box center [260, 155] width 34 height 13
click at [203, 26] on icon "menu" at bounding box center [206, 29] width 18 height 18
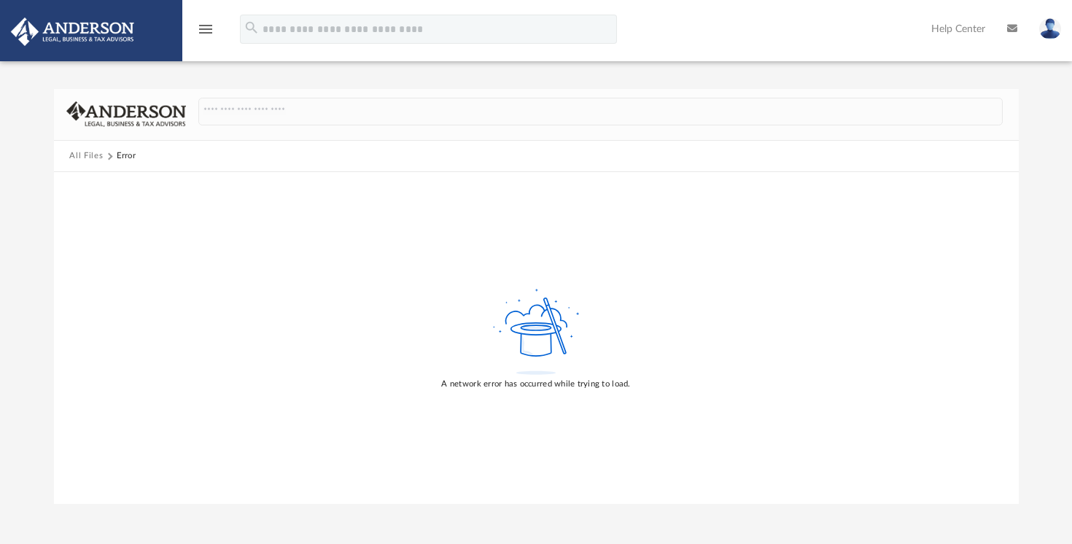
click at [203, 26] on icon "menu" at bounding box center [206, 29] width 18 height 18
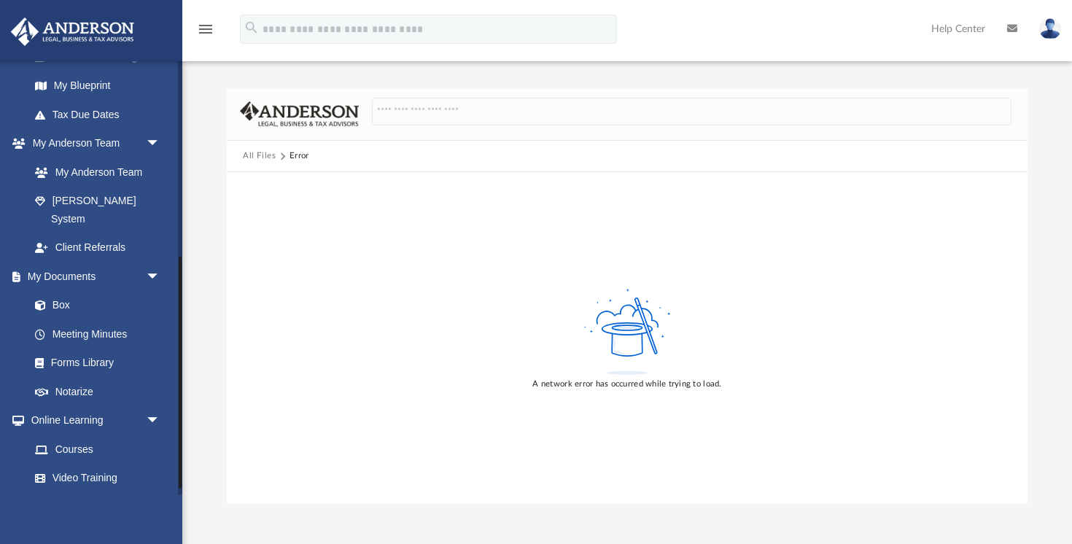
scroll to position [380, 0]
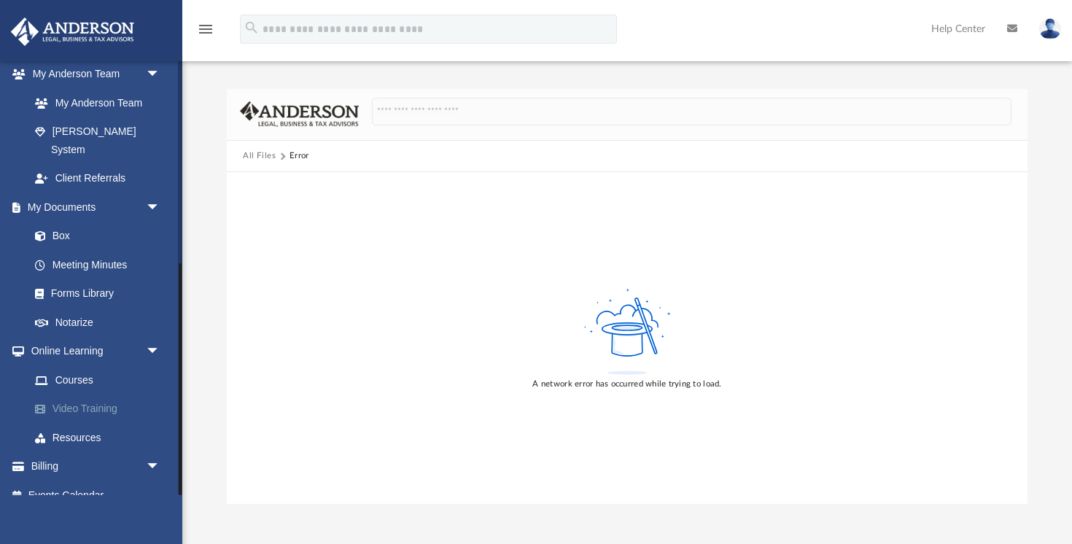
click at [90, 395] on link "Video Training" at bounding box center [101, 409] width 162 height 29
click at [88, 423] on link "Resources" at bounding box center [101, 437] width 162 height 29
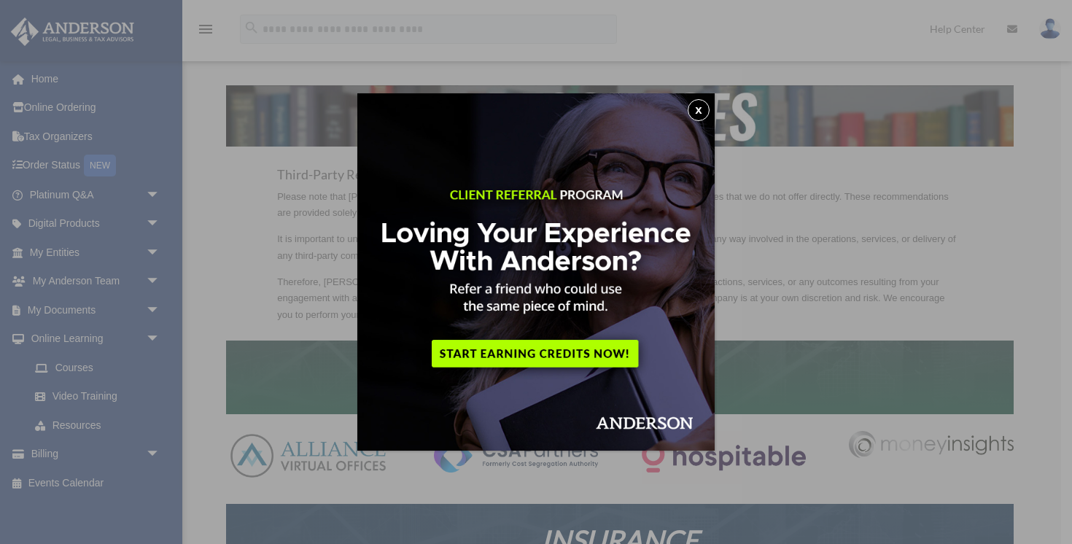
click at [701, 112] on button "x" at bounding box center [699, 110] width 22 height 22
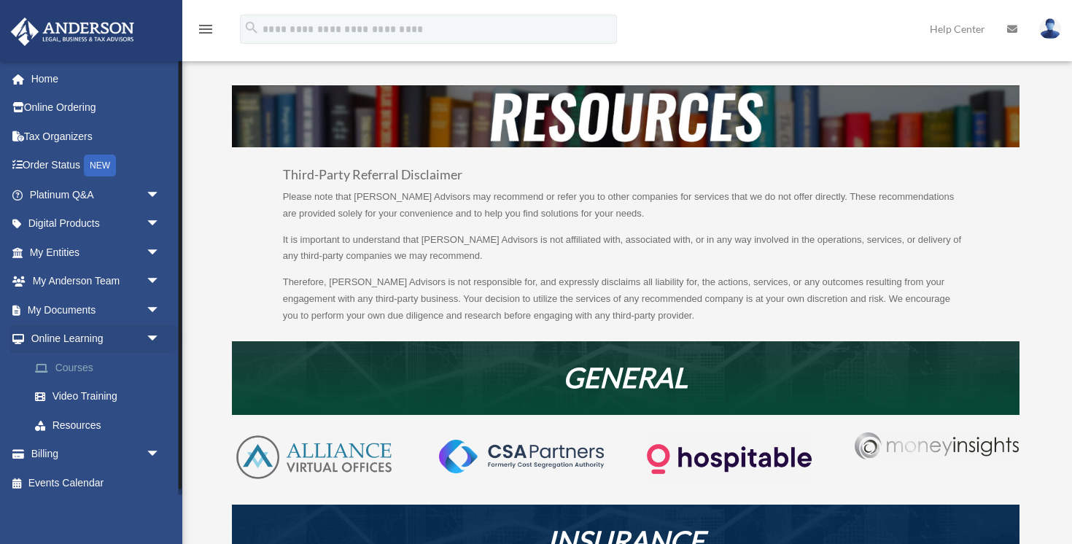
click at [83, 370] on link "Courses" at bounding box center [101, 367] width 162 height 29
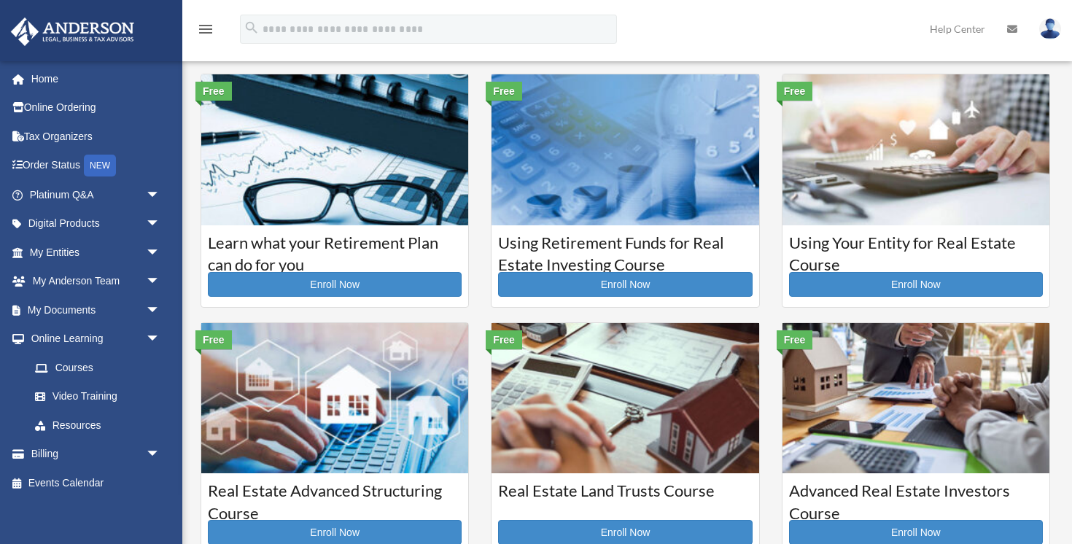
scroll to position [4, 0]
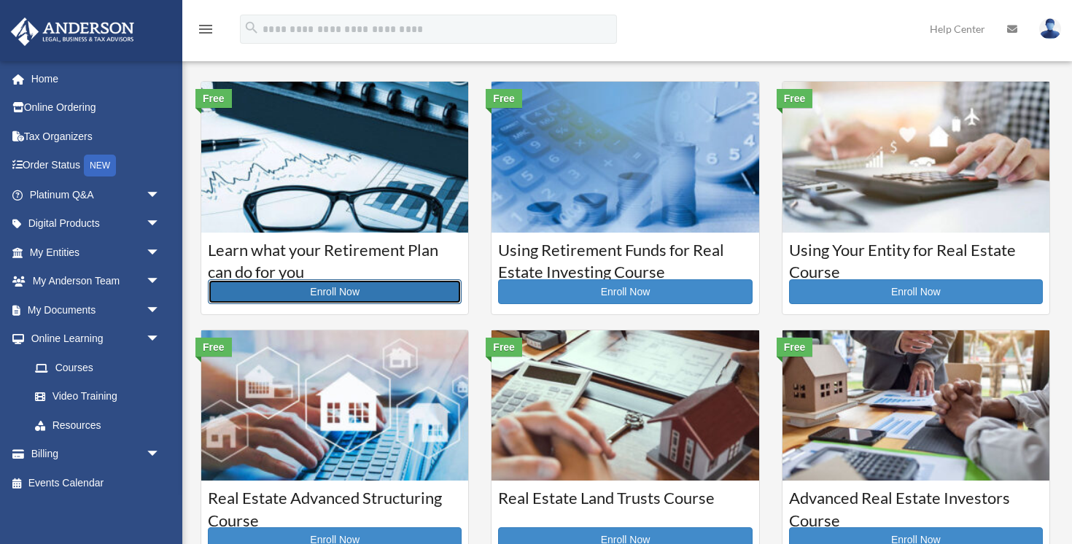
click at [340, 296] on link "Enroll Now" at bounding box center [335, 291] width 254 height 25
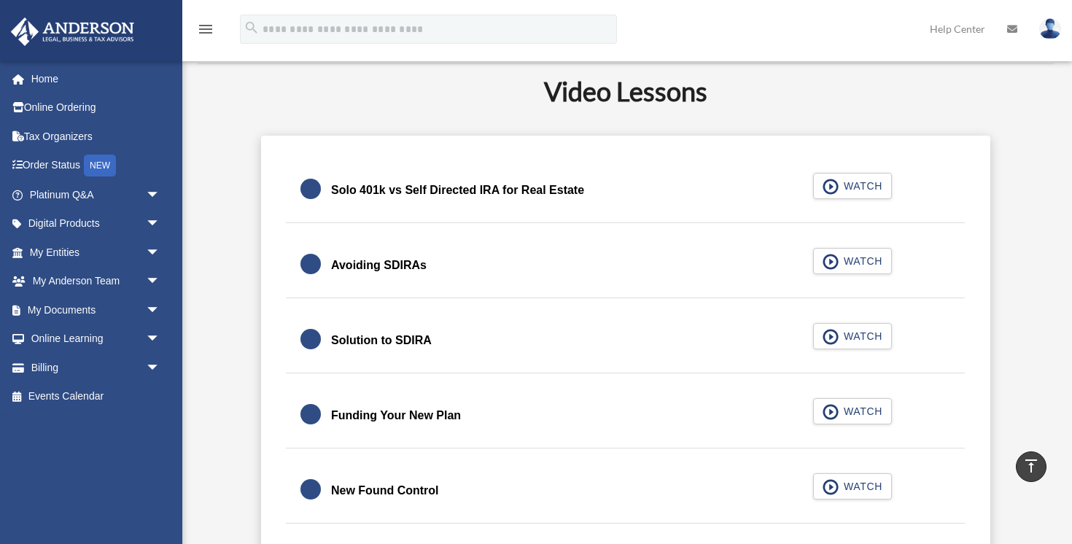
scroll to position [354, 0]
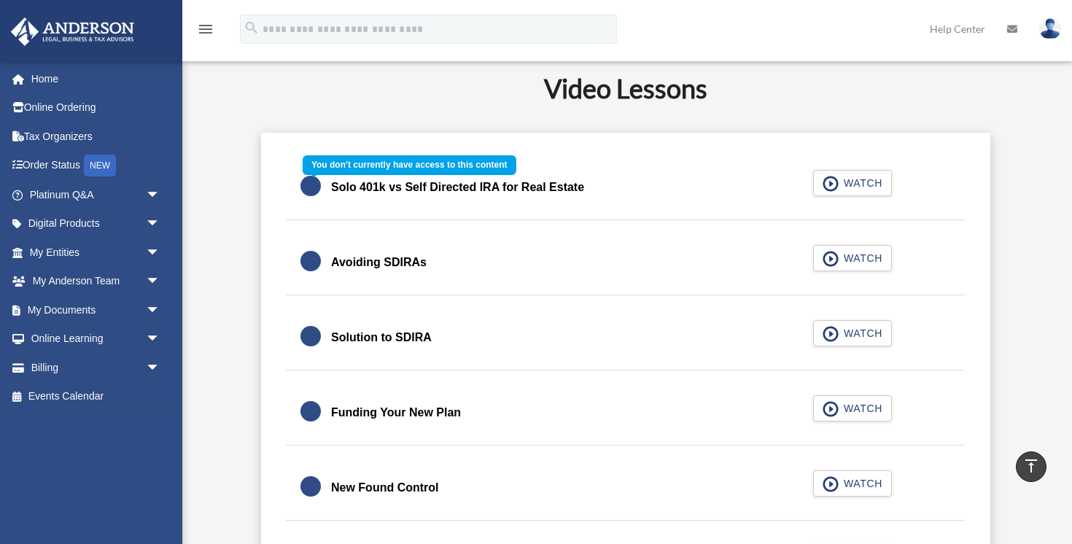
click at [855, 184] on div "Solo 401k vs Self Directed IRA for Real Estate WATCH" at bounding box center [625, 187] width 715 height 65
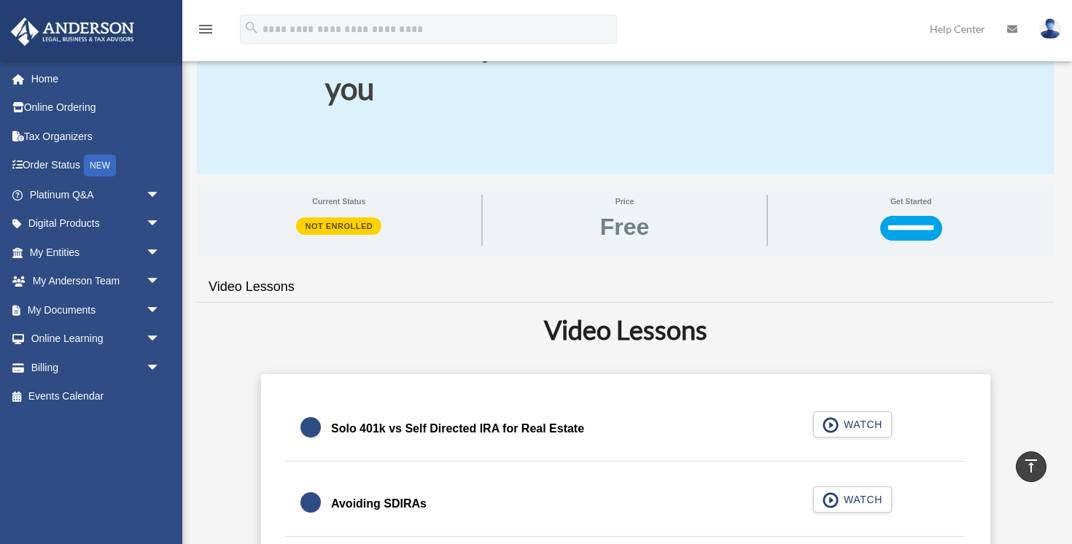
scroll to position [113, 0]
click at [912, 228] on input "**********" at bounding box center [911, 227] width 62 height 25
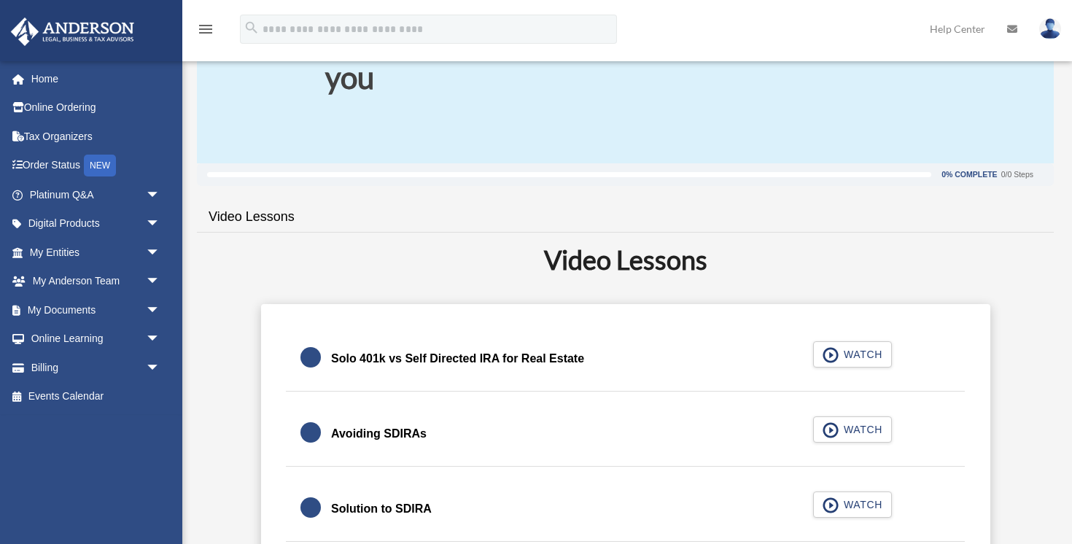
scroll to position [135, 0]
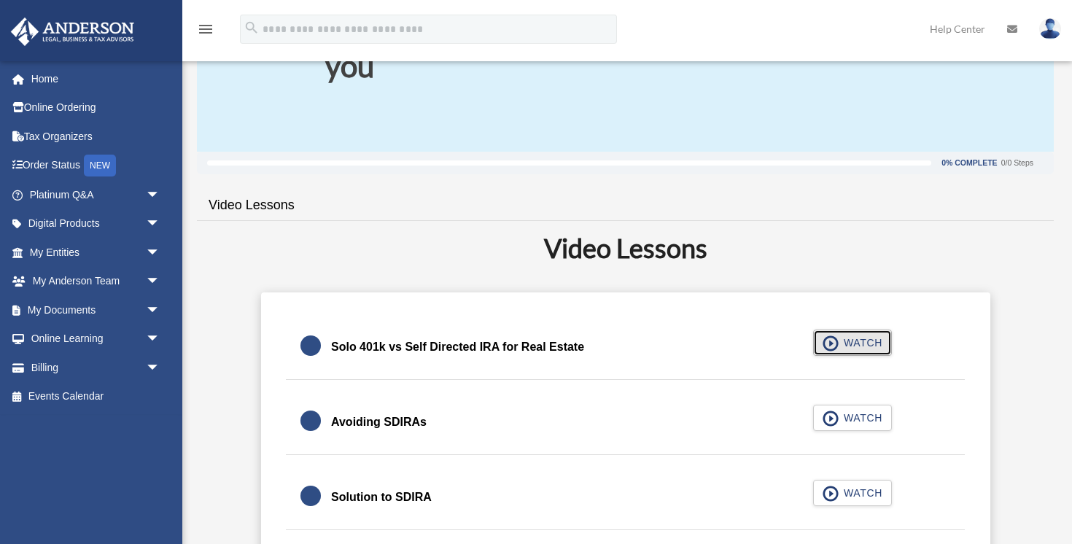
click at [846, 351] on button "WATCH" at bounding box center [852, 343] width 79 height 26
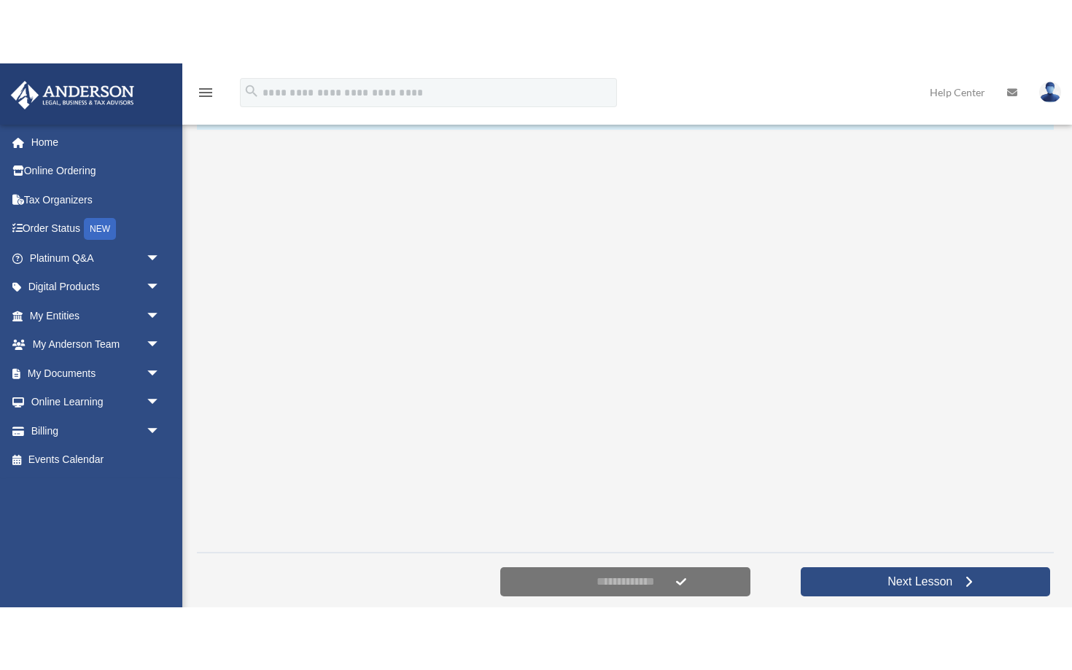
scroll to position [223, 0]
